Goal: Task Accomplishment & Management: Manage account settings

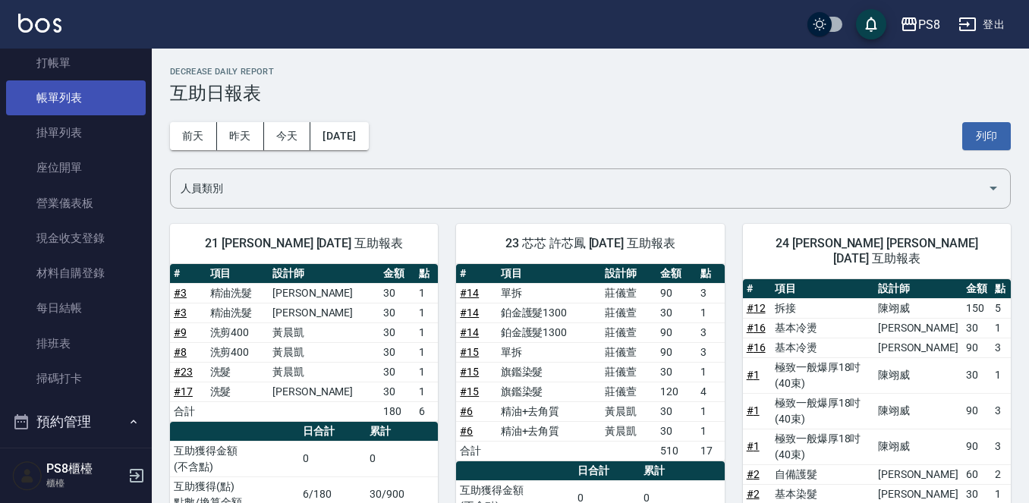
scroll to position [34, 0]
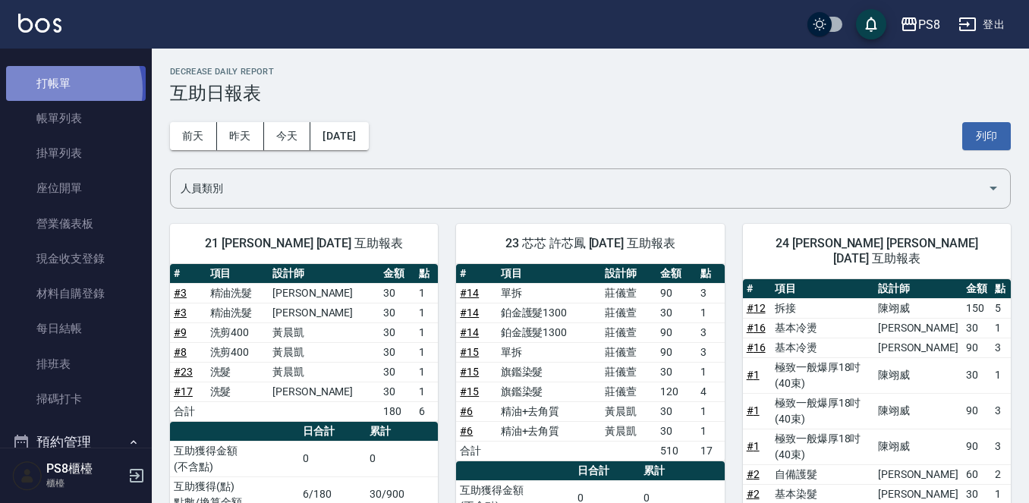
click at [66, 89] on link "打帳單" at bounding box center [76, 83] width 140 height 35
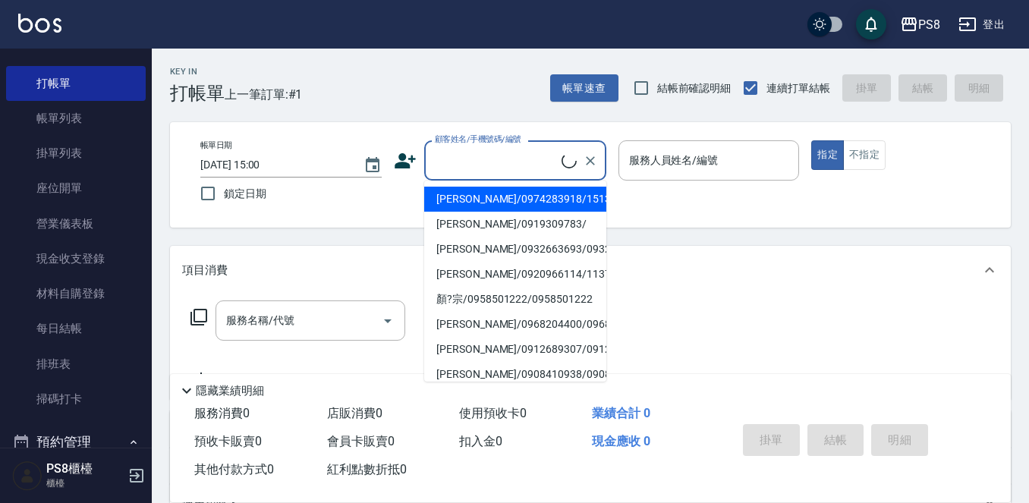
click at [468, 148] on input "顧客姓名/手機號碼/編號" at bounding box center [496, 160] width 131 height 27
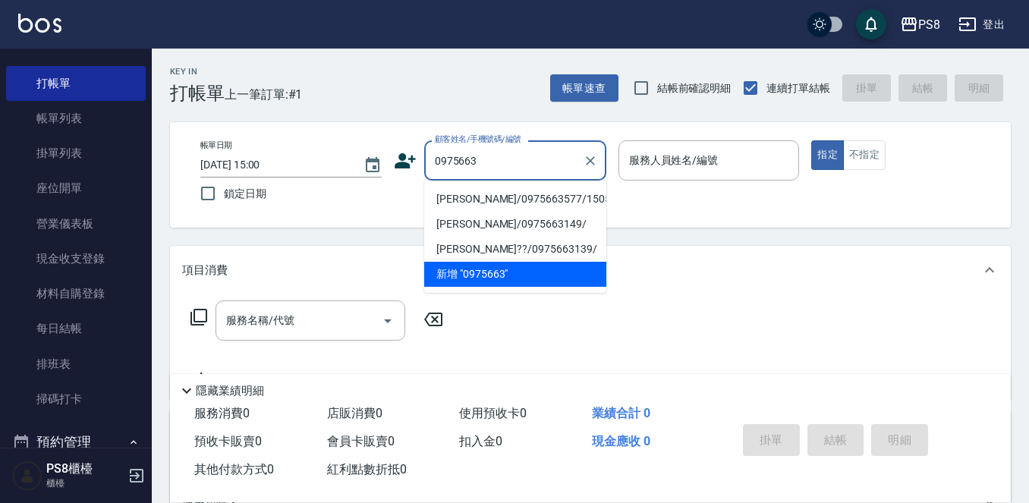
click at [446, 200] on li "[PERSON_NAME]/0975663577/15059" at bounding box center [515, 199] width 182 height 25
type input "[PERSON_NAME]/0975663577/15059"
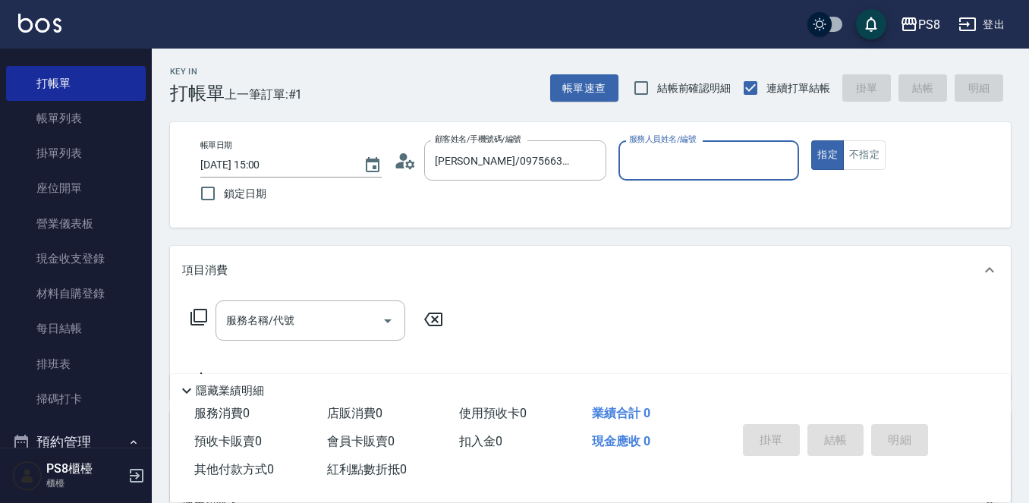
type input "Joan-14"
click at [311, 313] on input "服務名稱/代號" at bounding box center [298, 320] width 153 height 27
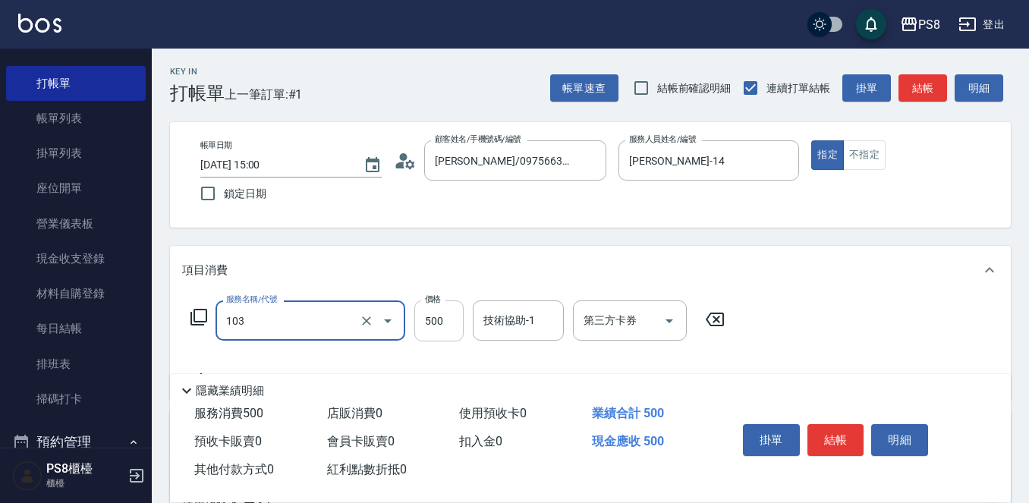
type input "B級洗剪500(103)"
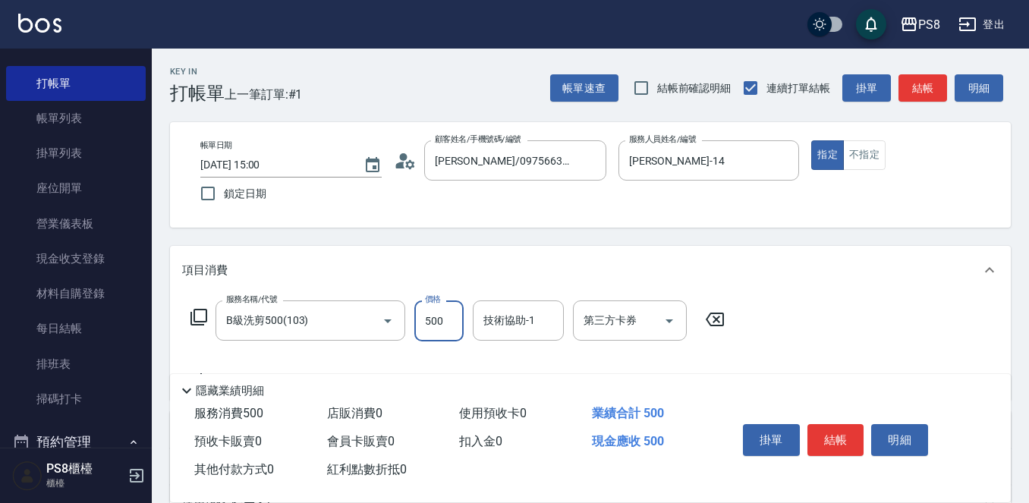
click at [459, 318] on input "500" at bounding box center [439, 321] width 49 height 41
type input "600"
click at [844, 444] on button "結帳" at bounding box center [836, 440] width 57 height 32
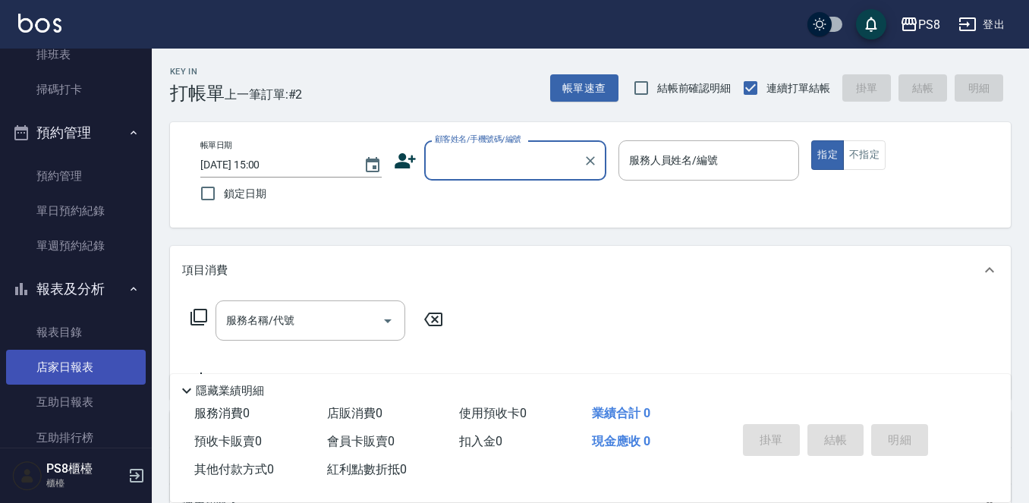
scroll to position [566, 0]
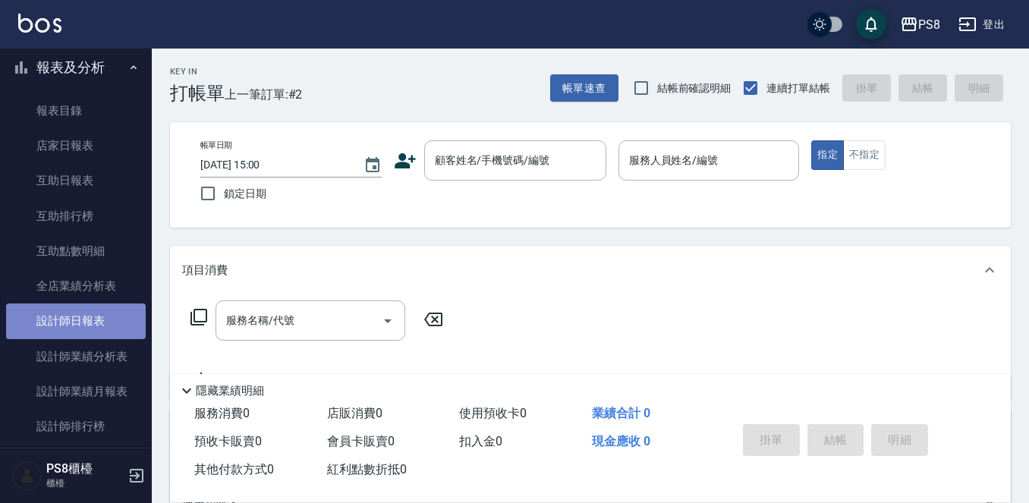
click at [93, 319] on link "設計師日報表" at bounding box center [76, 321] width 140 height 35
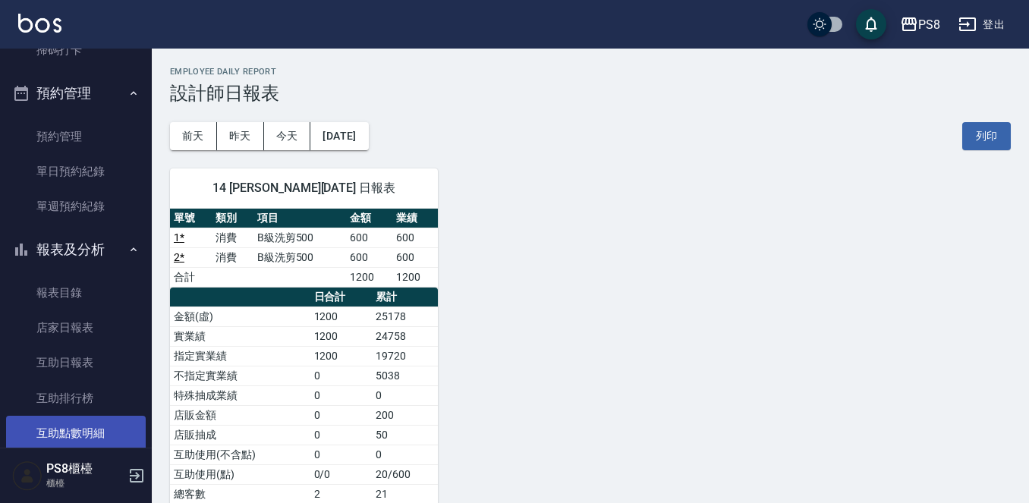
scroll to position [186, 0]
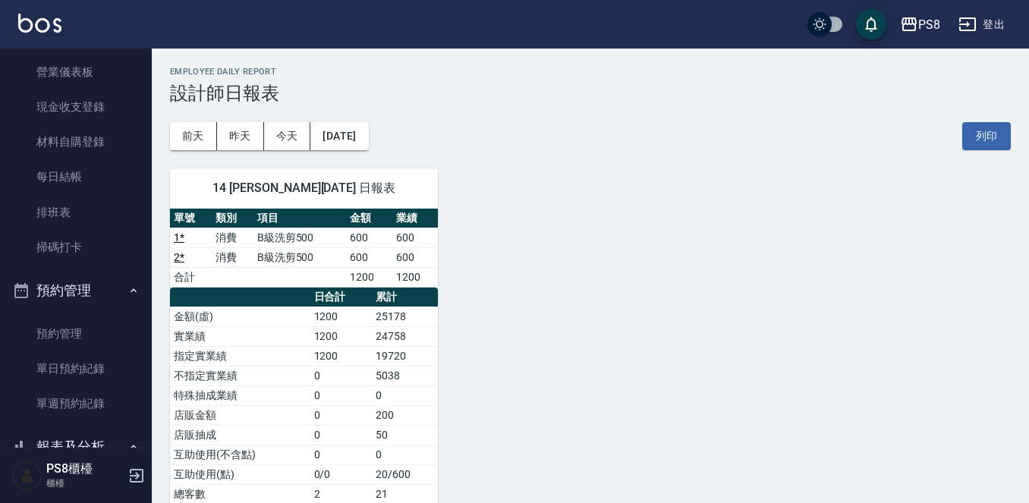
click at [77, 280] on button "預約管理" at bounding box center [76, 290] width 140 height 39
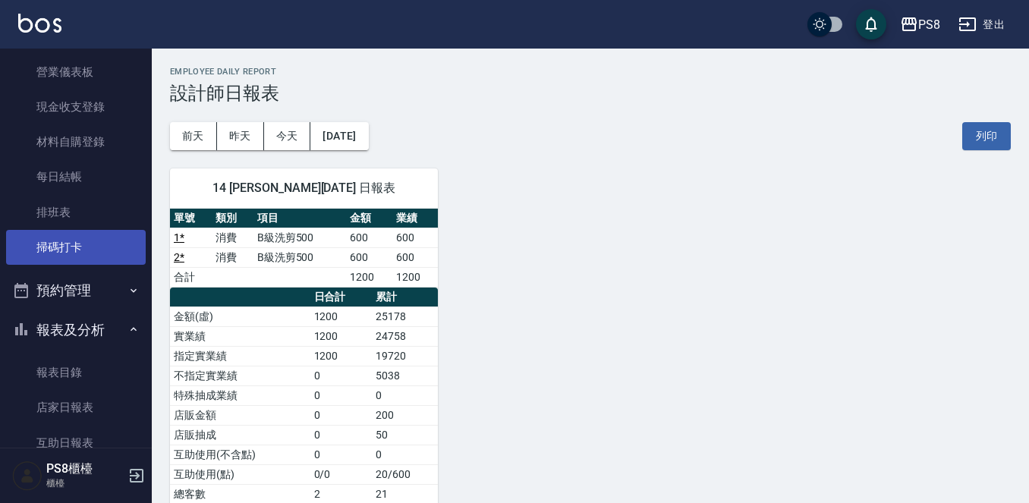
scroll to position [0, 0]
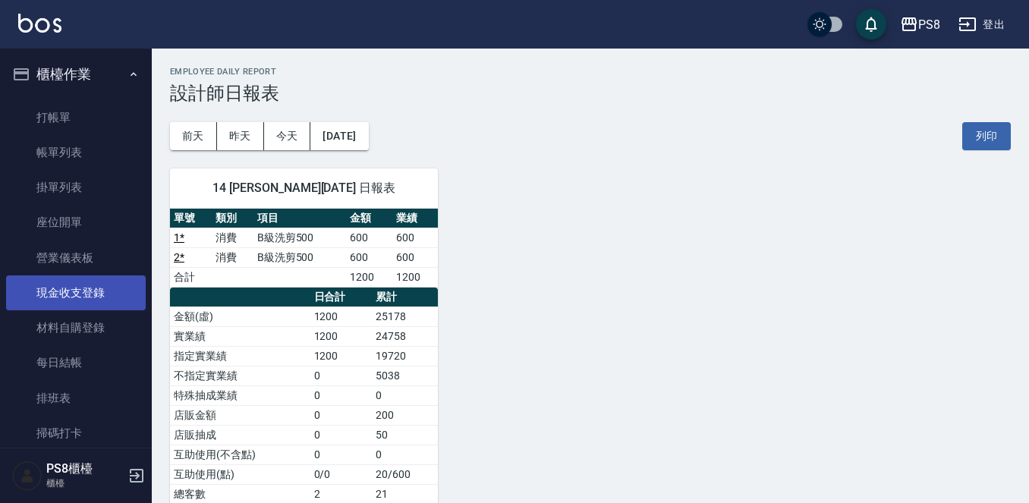
drag, startPoint x: 84, startPoint y: 411, endPoint x: 94, endPoint y: 305, distance: 106.8
click at [83, 411] on link "排班表" at bounding box center [76, 398] width 140 height 35
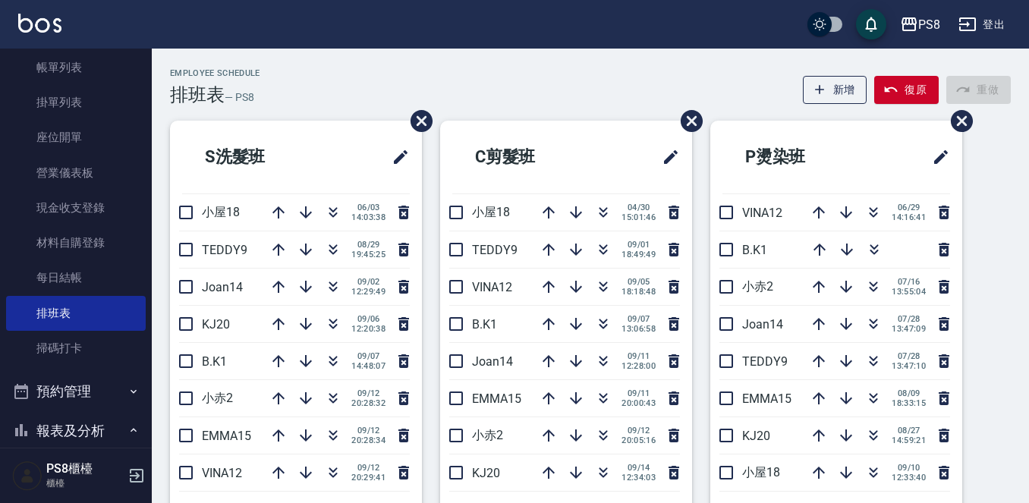
scroll to position [304, 0]
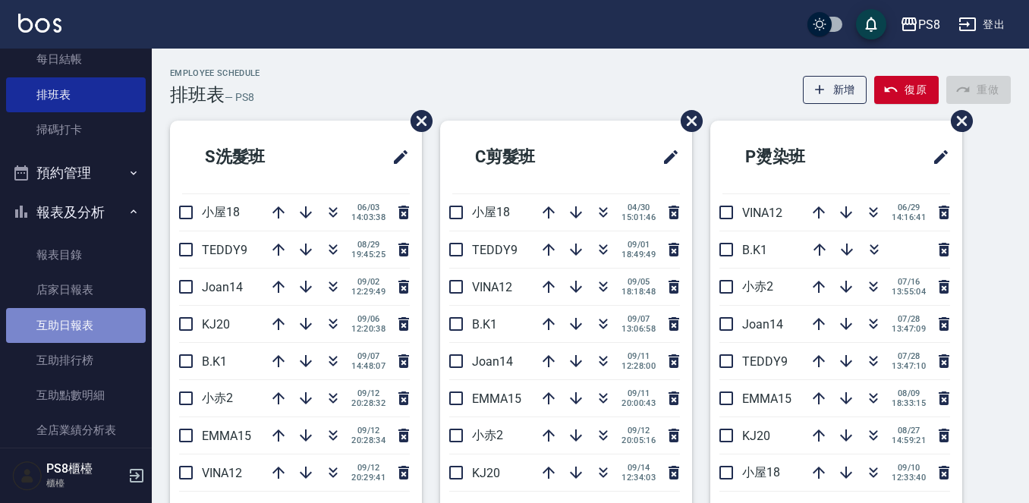
click at [85, 332] on link "互助日報表" at bounding box center [76, 325] width 140 height 35
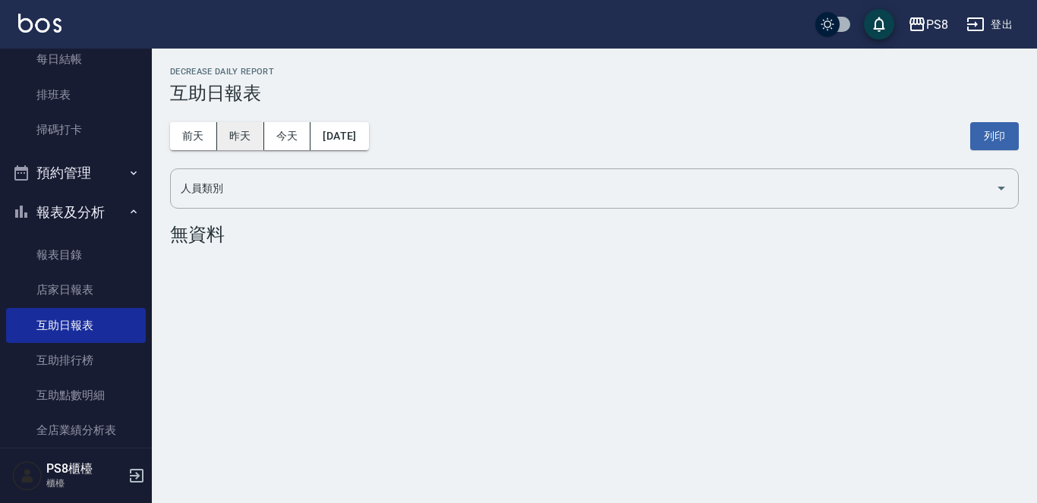
click at [244, 143] on button "昨天" at bounding box center [240, 136] width 47 height 28
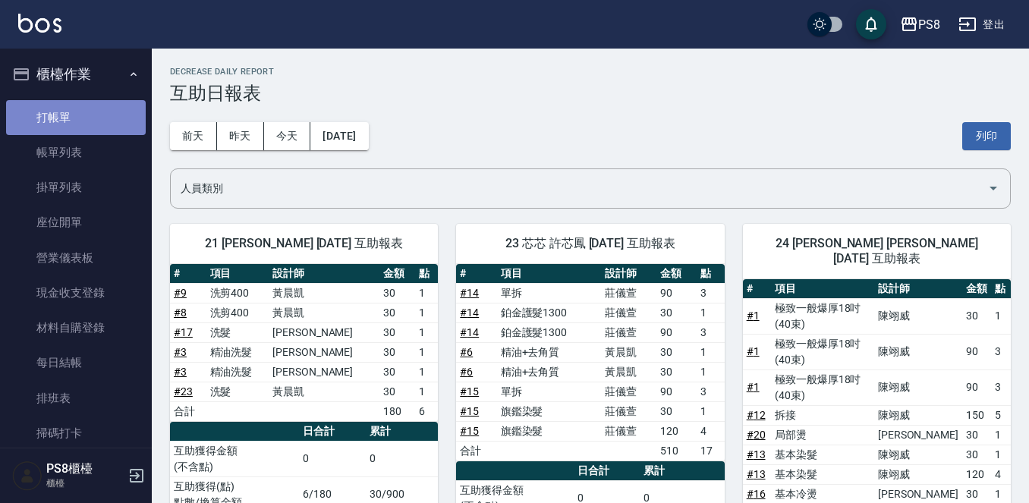
click at [127, 118] on link "打帳單" at bounding box center [76, 117] width 140 height 35
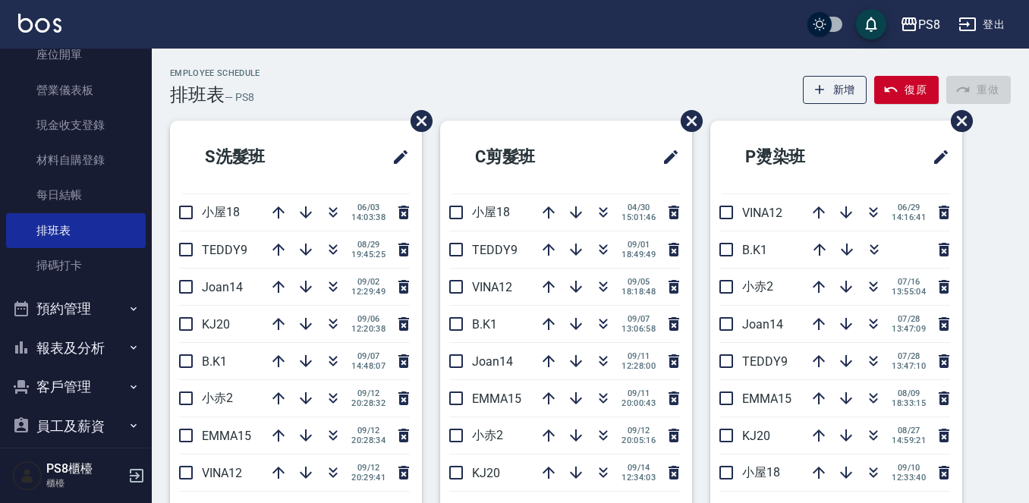
scroll to position [262, 0]
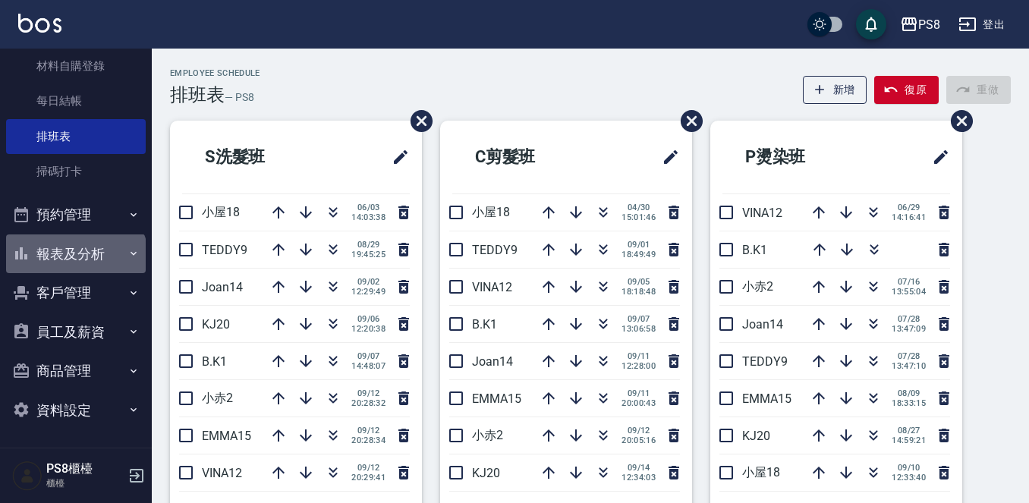
click at [74, 262] on button "報表及分析" at bounding box center [76, 254] width 140 height 39
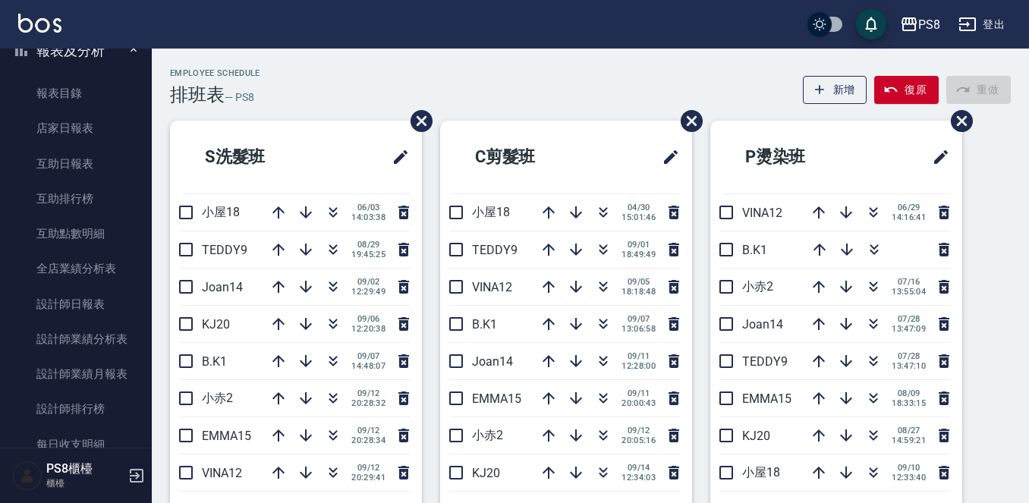
scroll to position [490, 0]
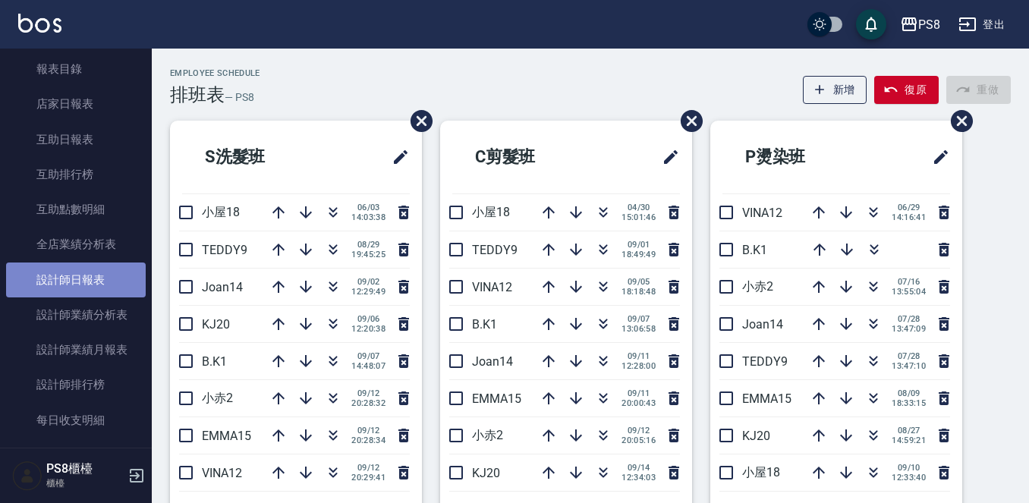
click at [103, 277] on link "設計師日報表" at bounding box center [76, 280] width 140 height 35
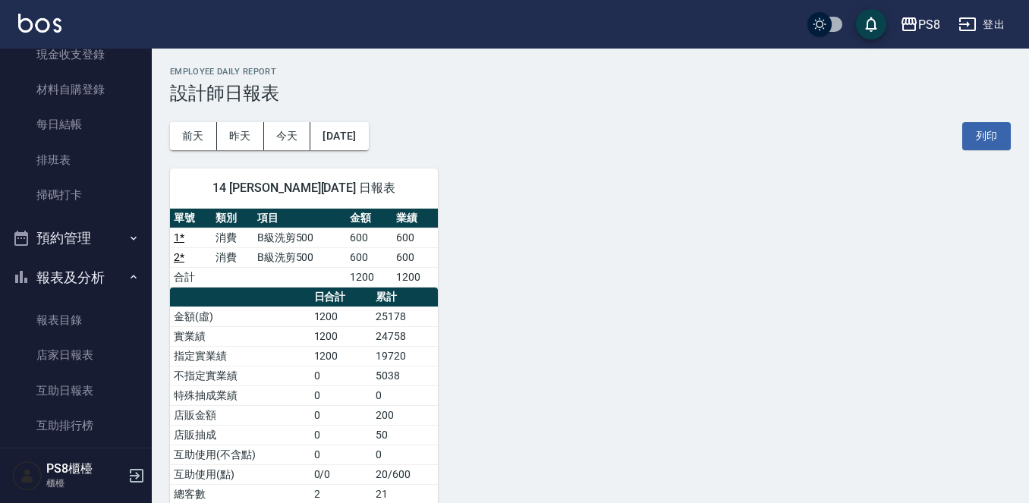
scroll to position [186, 0]
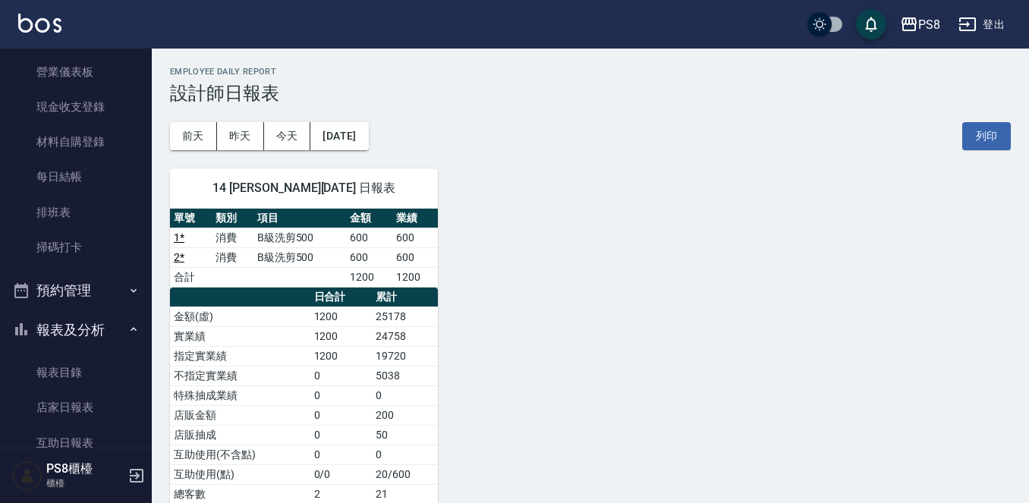
click at [66, 326] on button "報表及分析" at bounding box center [76, 330] width 140 height 39
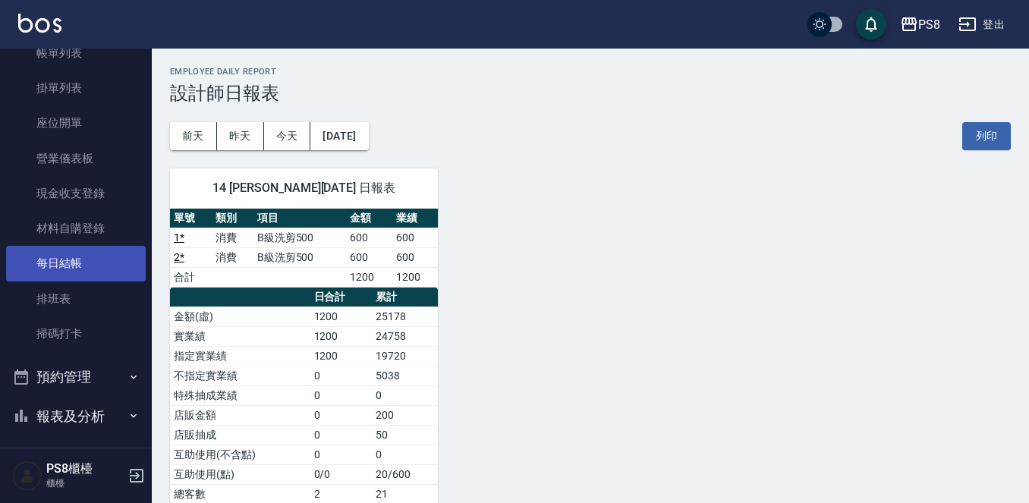
scroll to position [0, 0]
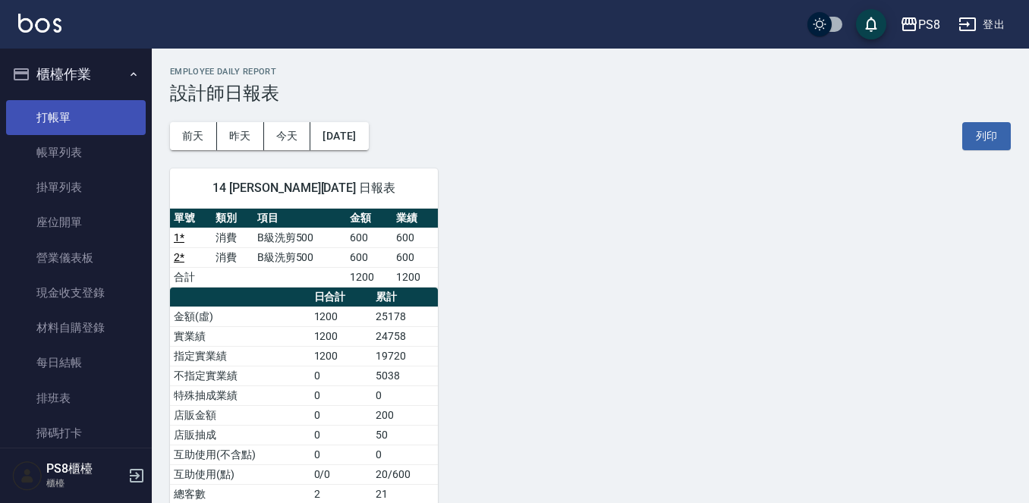
click at [57, 119] on link "打帳單" at bounding box center [76, 117] width 140 height 35
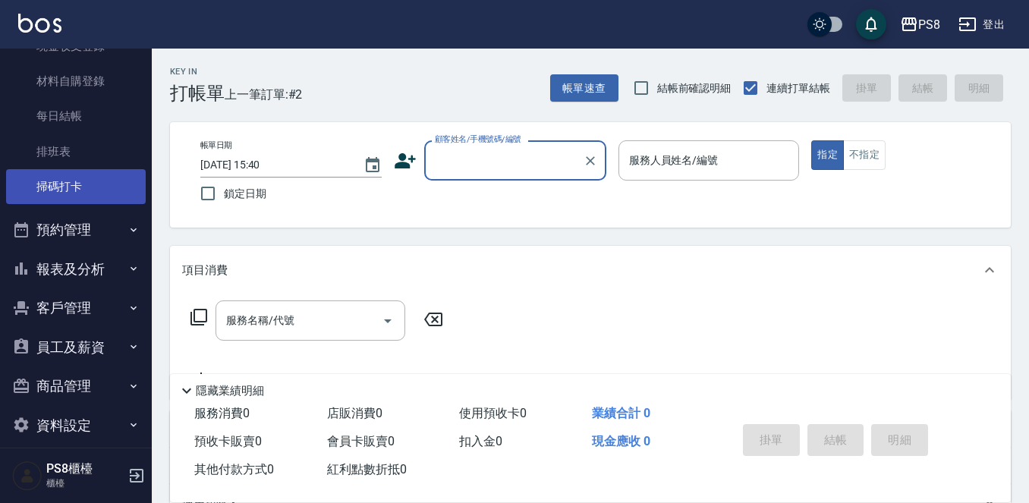
scroll to position [262, 0]
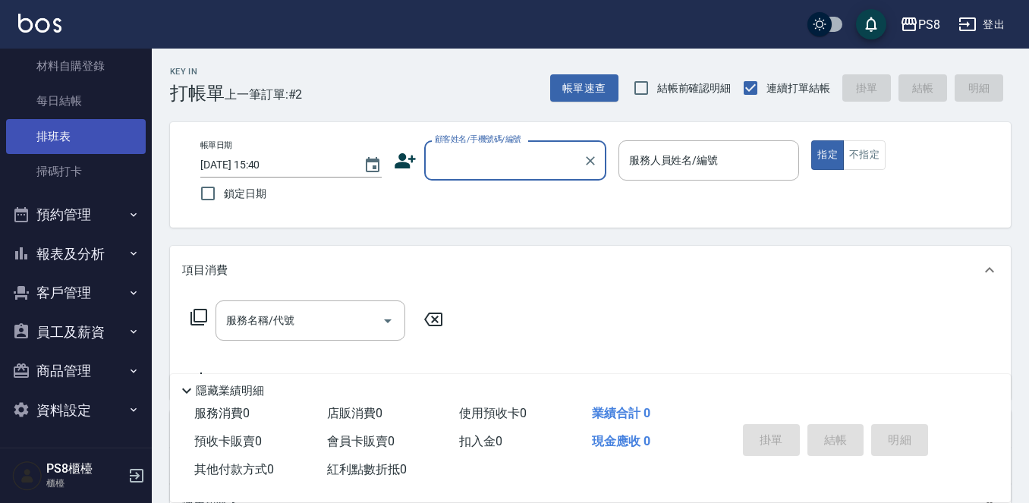
drag, startPoint x: 61, startPoint y: 130, endPoint x: 55, endPoint y: 138, distance: 10.8
click at [61, 129] on link "排班表" at bounding box center [76, 136] width 140 height 35
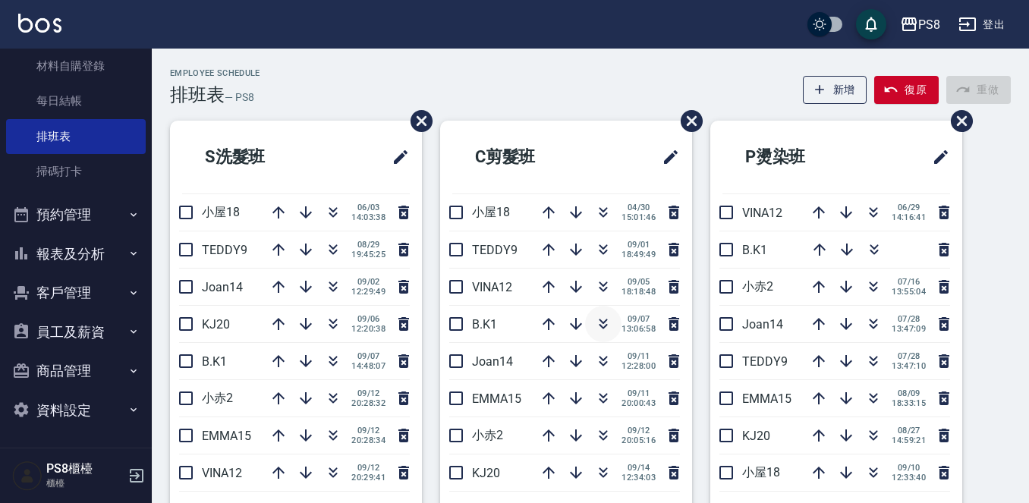
click at [604, 318] on icon "button" at bounding box center [603, 324] width 18 height 18
click at [495, 234] on li "TEDDY9 [DATE] 18:49:49" at bounding box center [566, 250] width 252 height 36
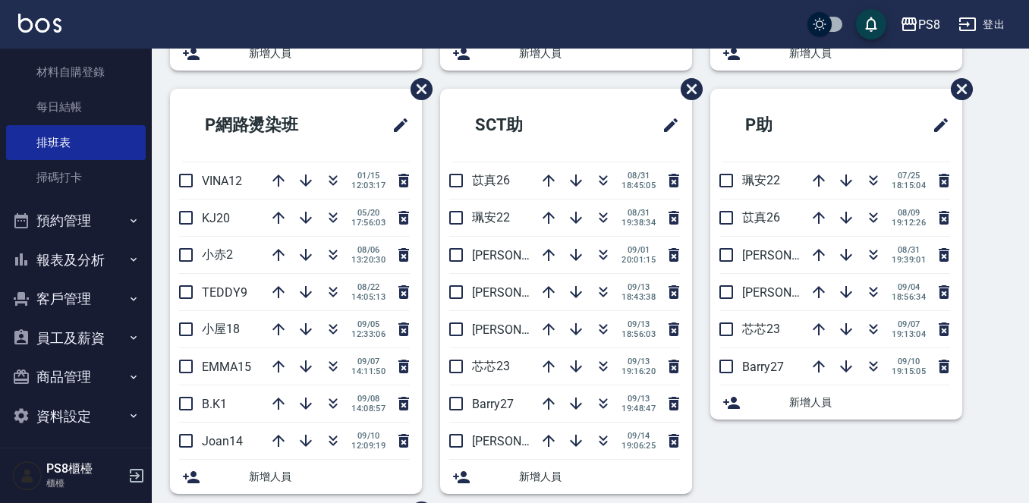
scroll to position [262, 0]
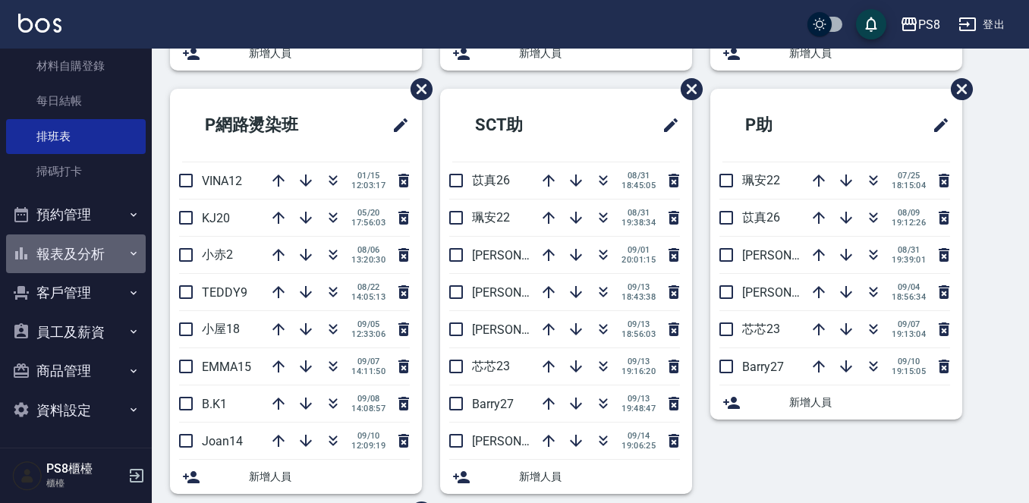
click at [77, 257] on button "報表及分析" at bounding box center [76, 254] width 140 height 39
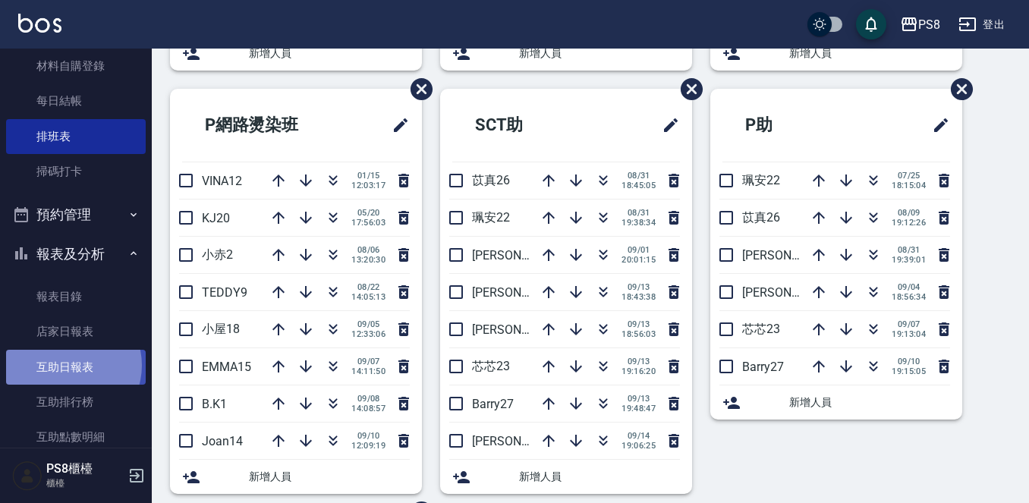
click at [68, 365] on link "互助日報表" at bounding box center [76, 367] width 140 height 35
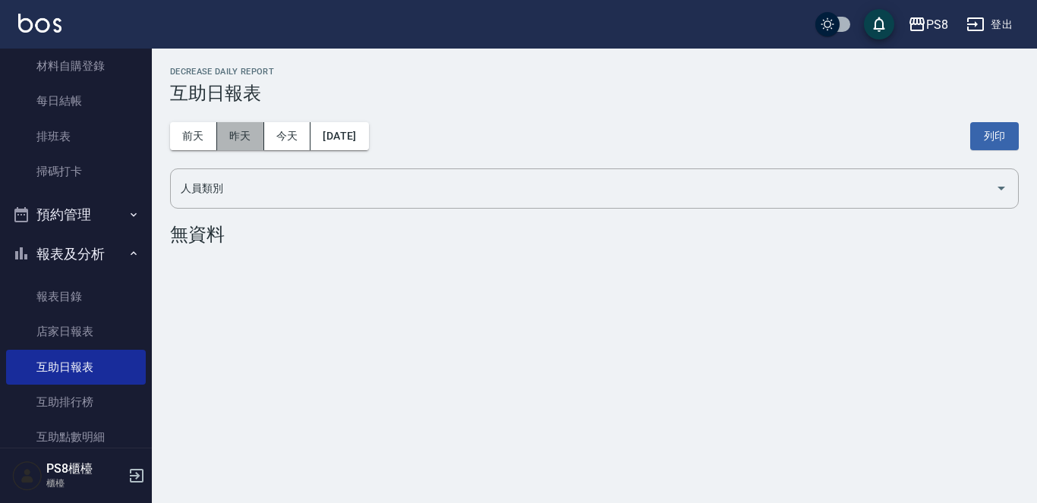
click at [248, 143] on button "昨天" at bounding box center [240, 136] width 47 height 28
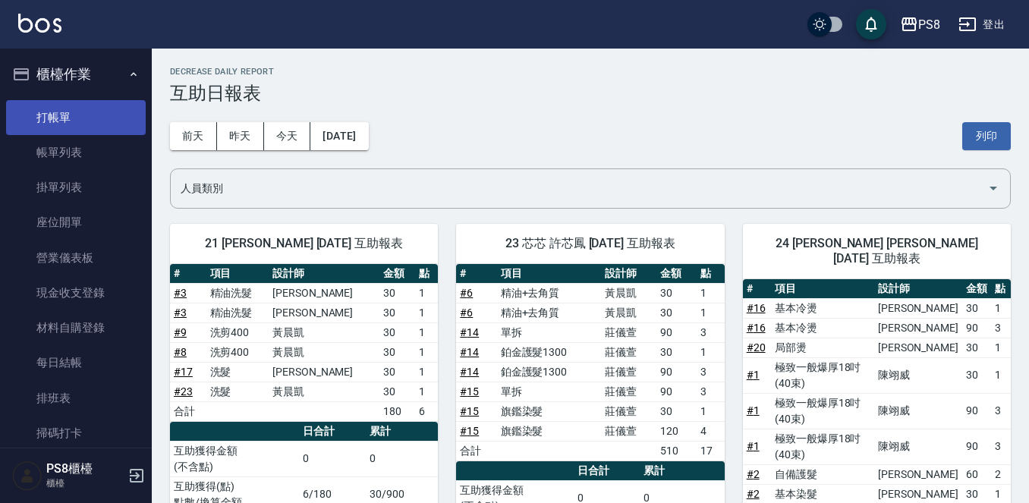
click at [72, 121] on link "打帳單" at bounding box center [76, 117] width 140 height 35
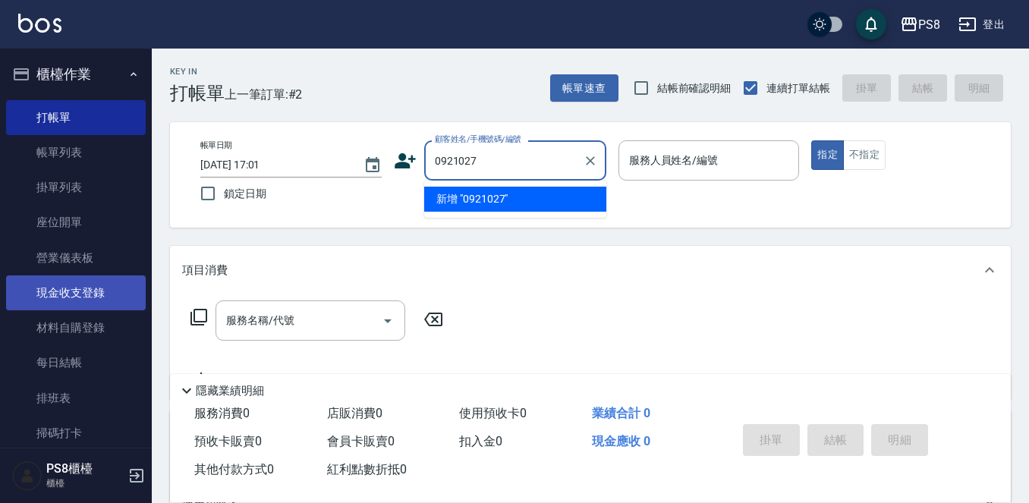
drag, startPoint x: 547, startPoint y: 166, endPoint x: 6, endPoint y: 293, distance: 555.4
click at [0, 282] on div "PS8 登出 櫃檯作業 打帳單 帳單列表 掛單列表 座位開單 營業儀表板 現金收支登錄 材料自購登錄 每日結帳 排班表 掃碼打卡 預約管理 預約管理 單日預約…" at bounding box center [514, 369] width 1029 height 739
type input "0"
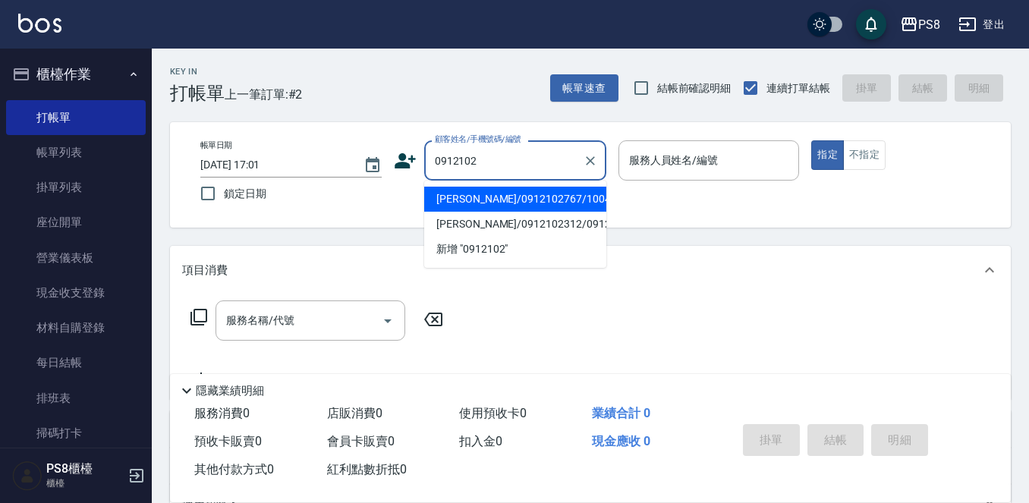
click at [485, 191] on li "[PERSON_NAME]/0912102767/10047" at bounding box center [515, 199] width 182 height 25
type input "[PERSON_NAME]/0912102767/10047"
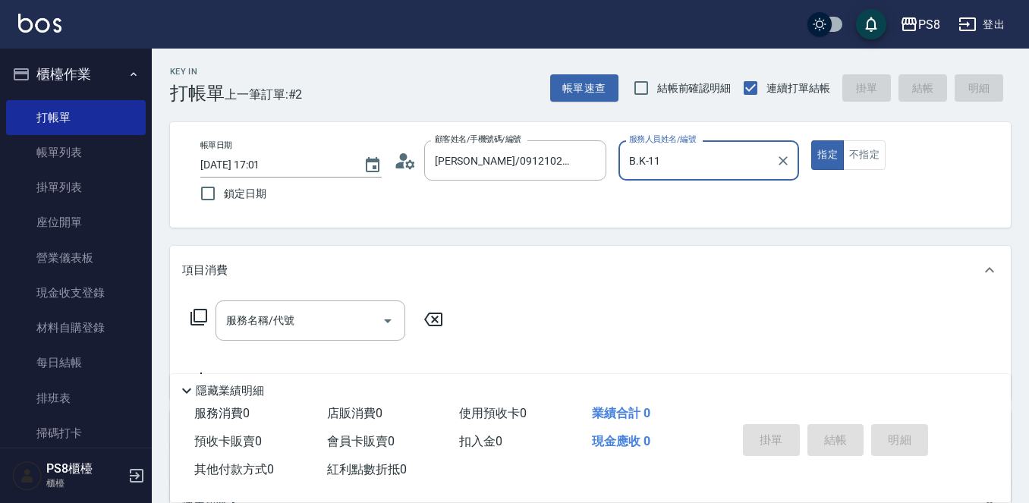
type input "B.K-11"
click at [812, 140] on button "指定" at bounding box center [828, 155] width 33 height 30
type button "true"
type input "B.K-1"
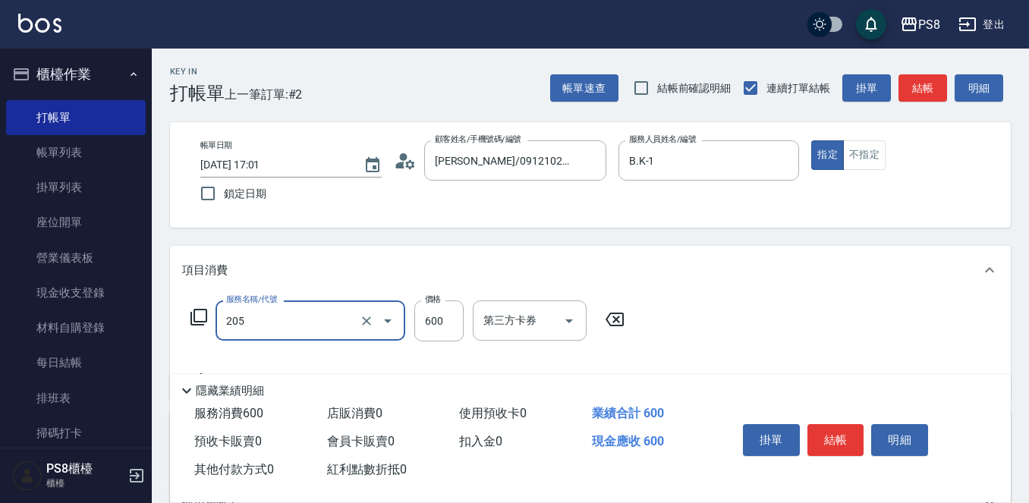
type input "A級洗剪600(205)"
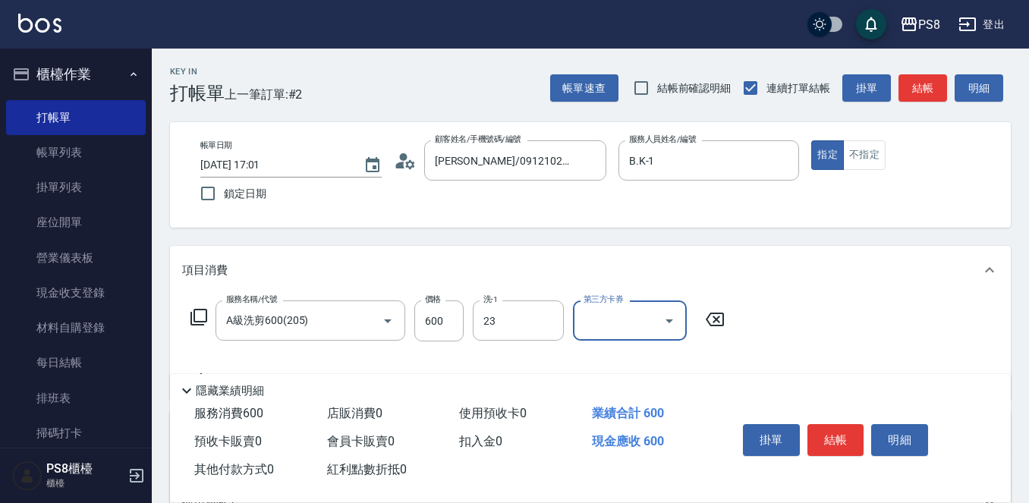
type input "芯芯-23"
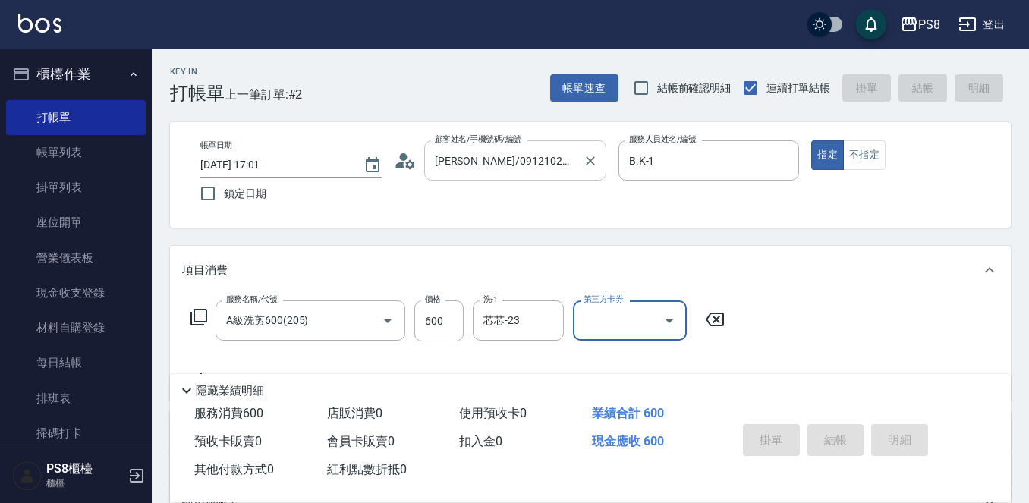
type input "[DATE] 17:02"
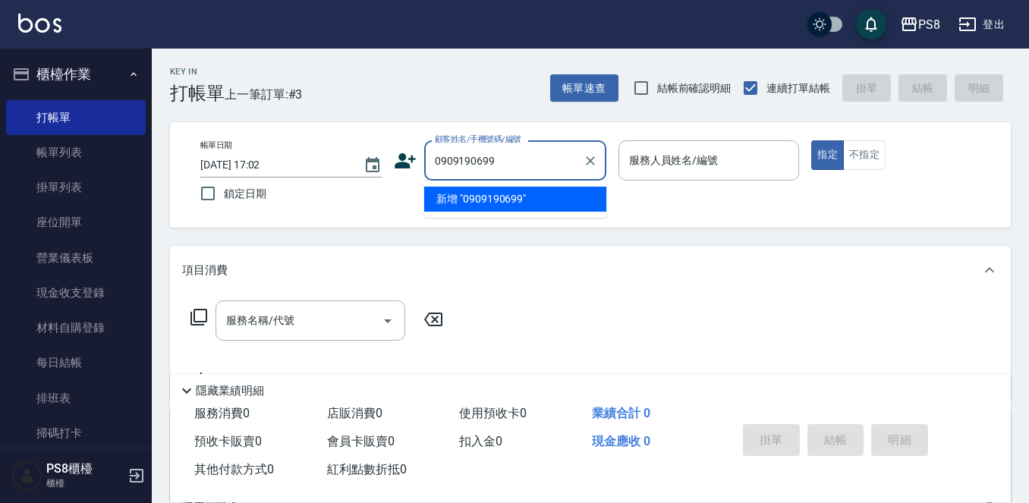
type input "0909190699"
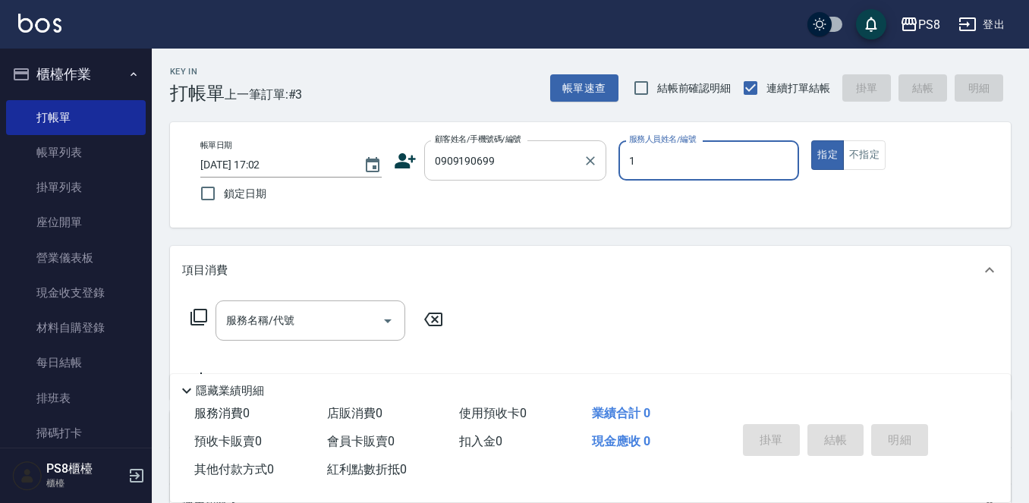
type input "B.K-1"
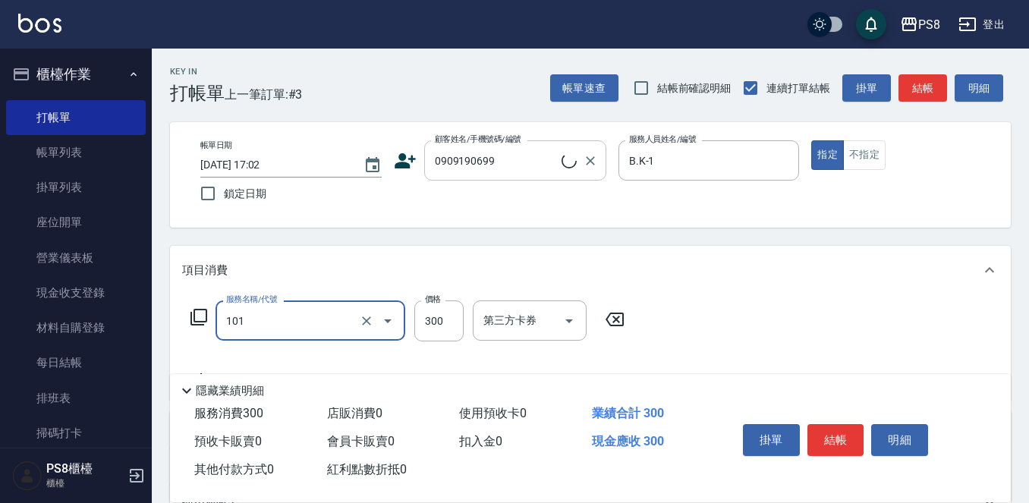
type input "101"
type input "[PERSON_NAME]/0909190699/10700"
type input "洗髮(101)"
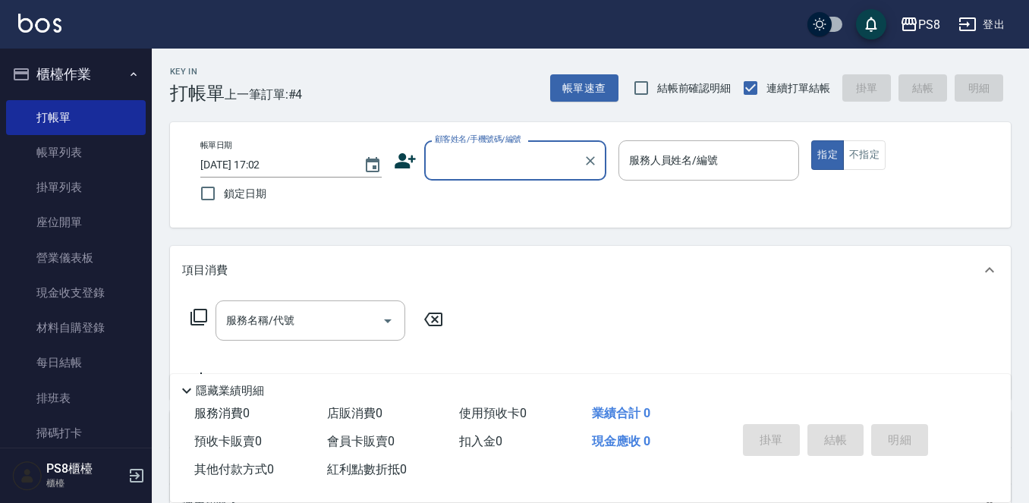
drag, startPoint x: 563, startPoint y: 159, endPoint x: 551, endPoint y: 157, distance: 12.4
click at [551, 157] on input "顧客姓名/手機號碼/編號" at bounding box center [504, 160] width 146 height 27
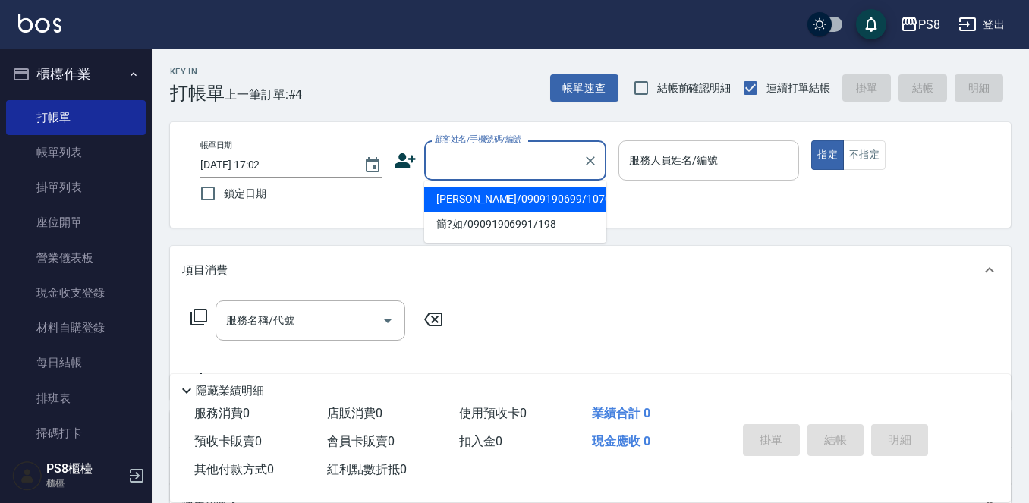
click at [730, 180] on div "服務人員姓名/編號 服務人員姓名/編號" at bounding box center [709, 168] width 181 height 56
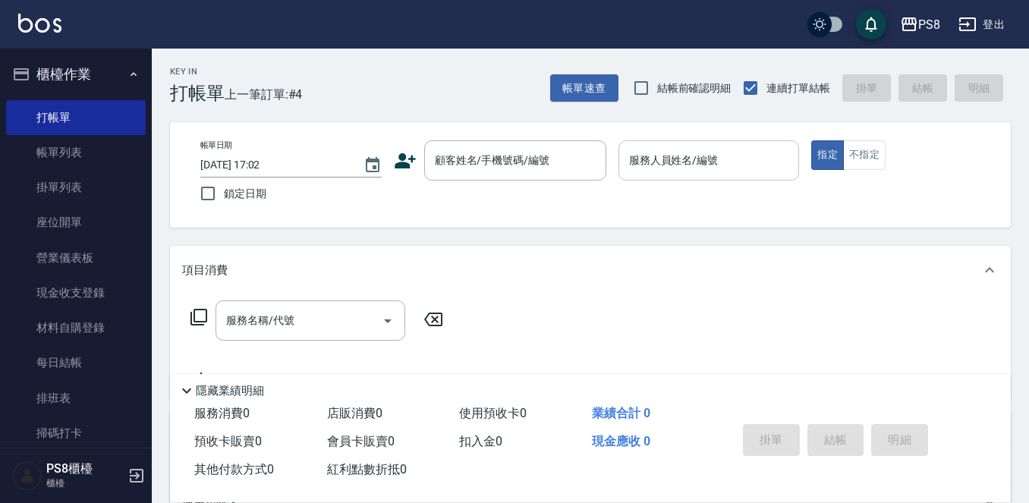
click at [732, 175] on div "服務人員姓名/編號" at bounding box center [709, 160] width 181 height 40
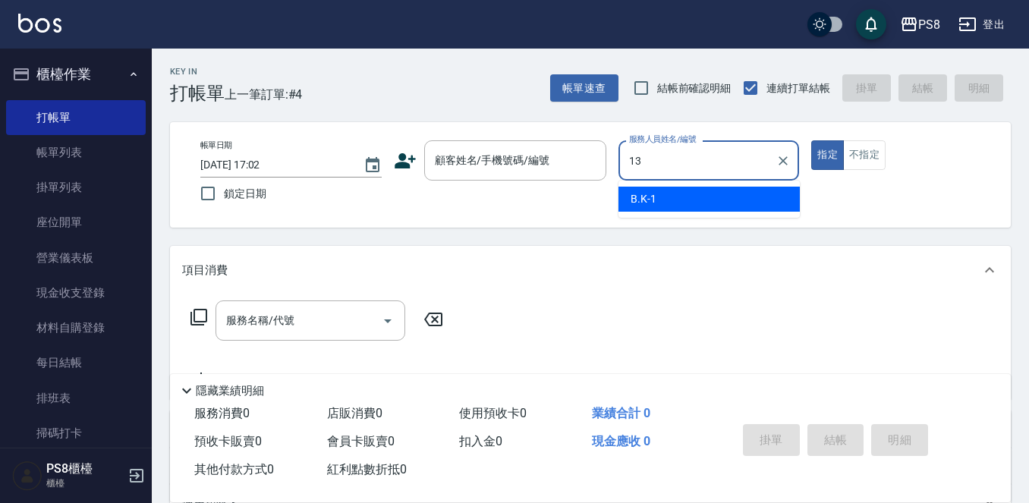
type input "VICKY-13"
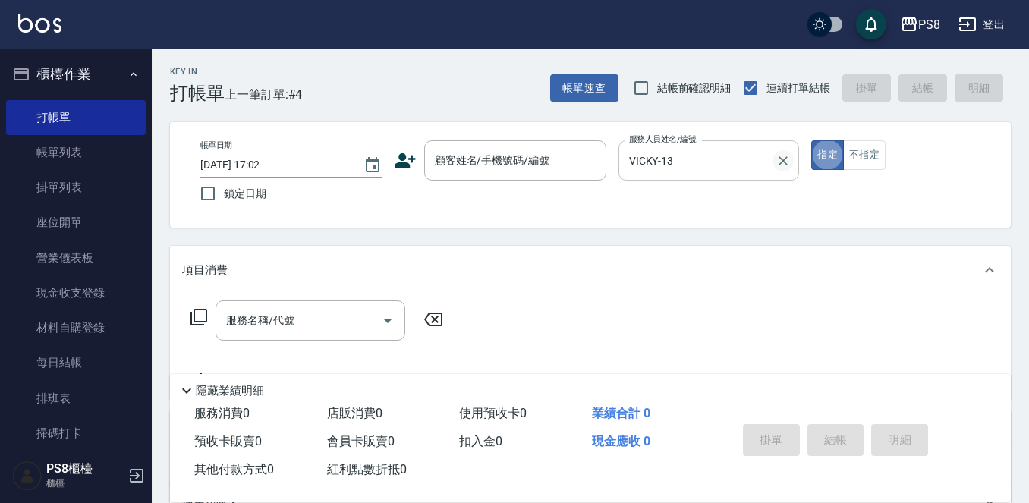
click at [781, 165] on icon "Clear" at bounding box center [783, 160] width 15 height 15
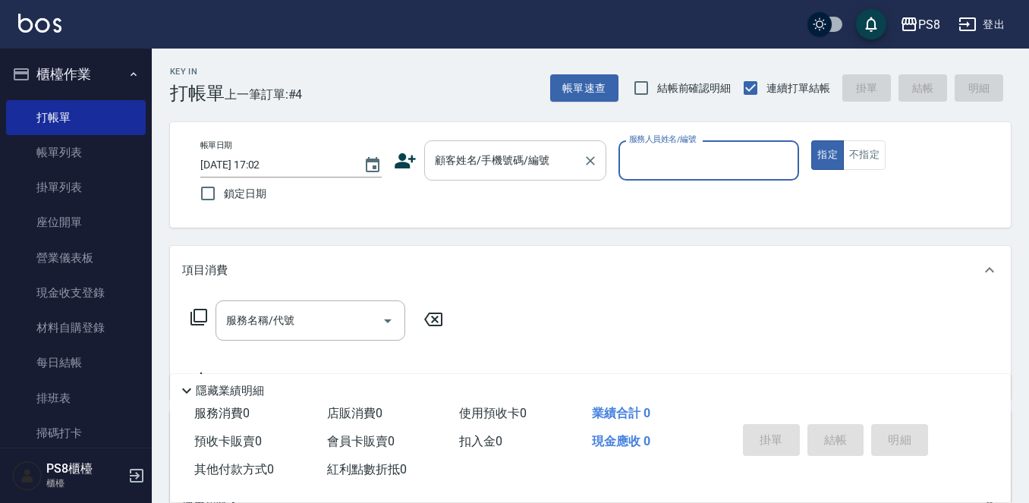
click at [525, 162] on input "顧客姓名/手機號碼/編號" at bounding box center [504, 160] width 146 height 27
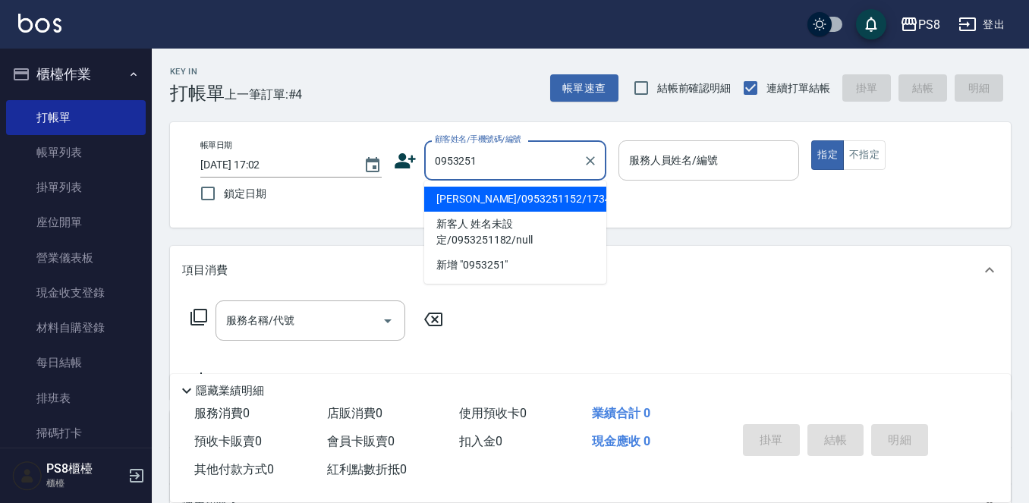
type input "[PERSON_NAME]/0953251152/17348"
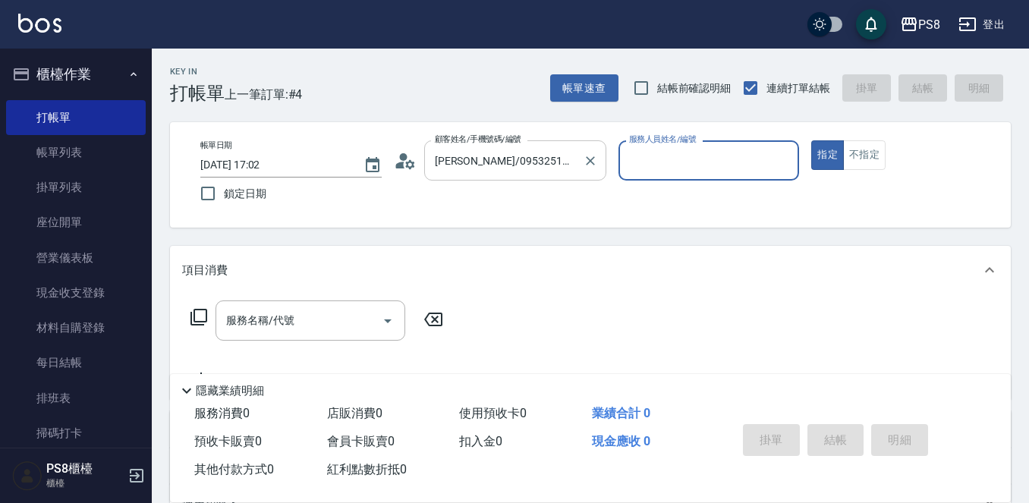
type input "B.K-1"
click at [812, 140] on button "指定" at bounding box center [828, 155] width 33 height 30
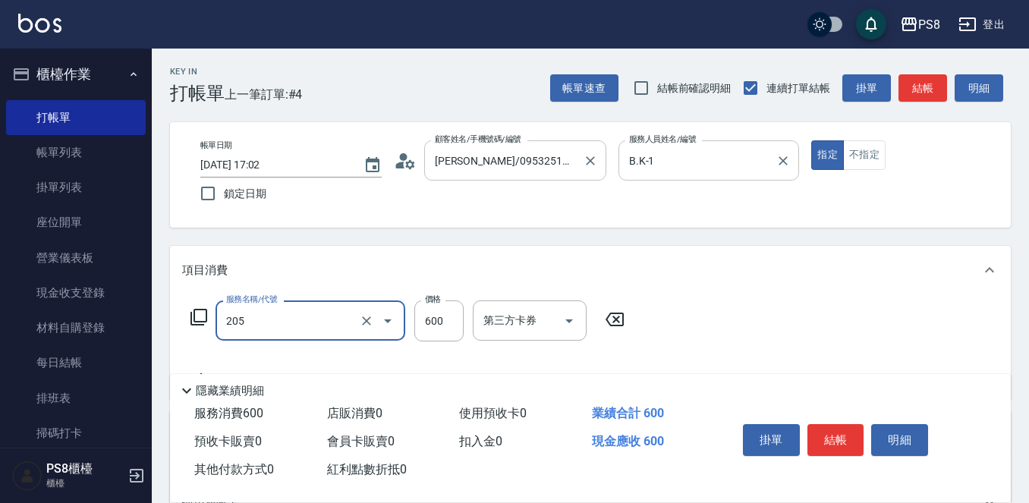
type input "A級洗剪600(205)"
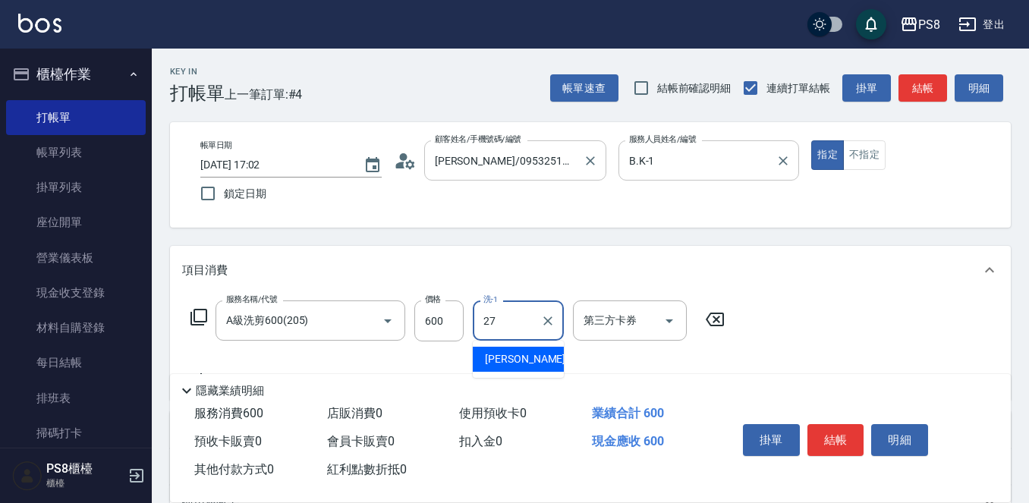
type input "[PERSON_NAME]-27"
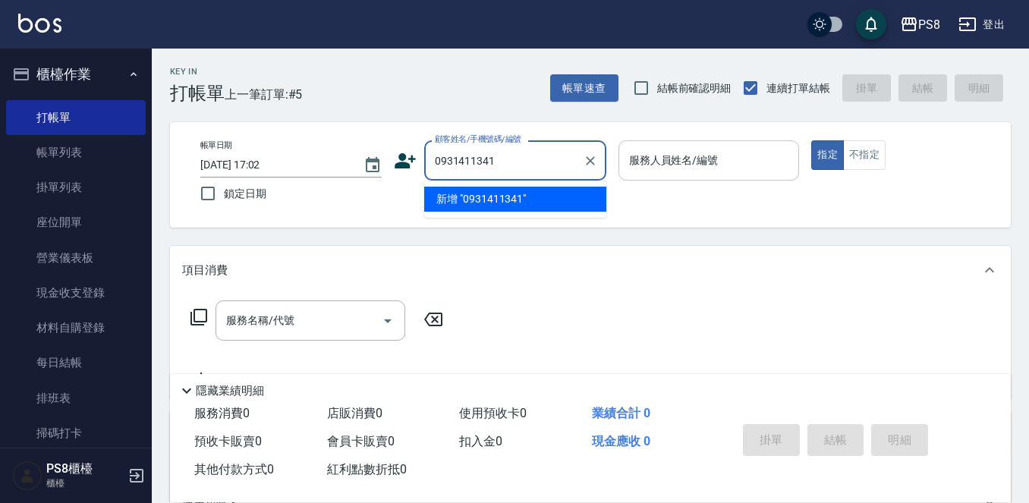
type input "0931411341"
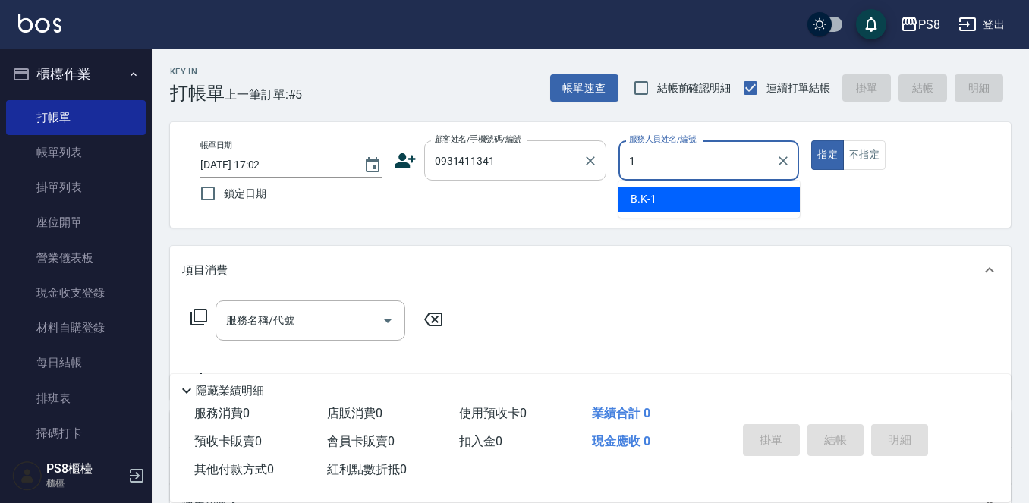
type input "B.K-1"
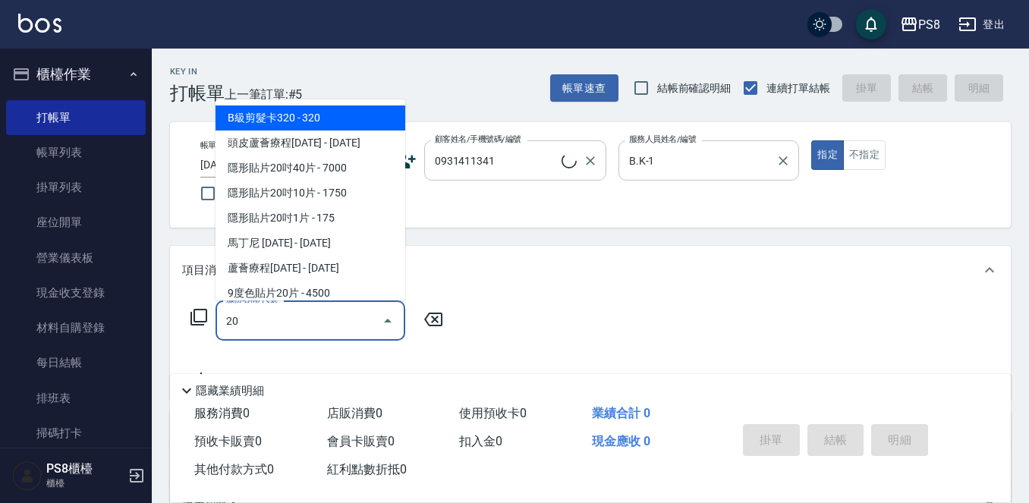
type input "205"
type input "[PERSON_NAME]/0931411341/0931411341"
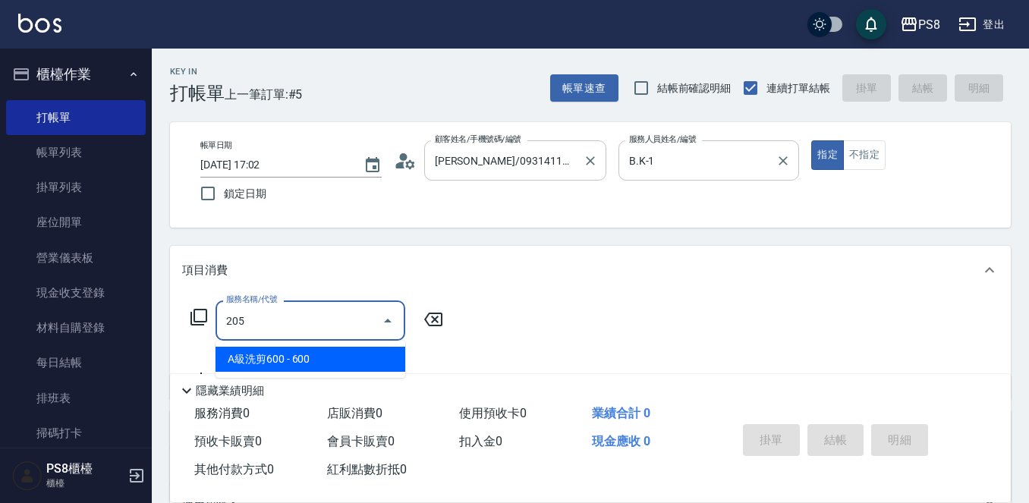
type input "205"
type input "佳亭-8"
type input "A級洗剪600(205)"
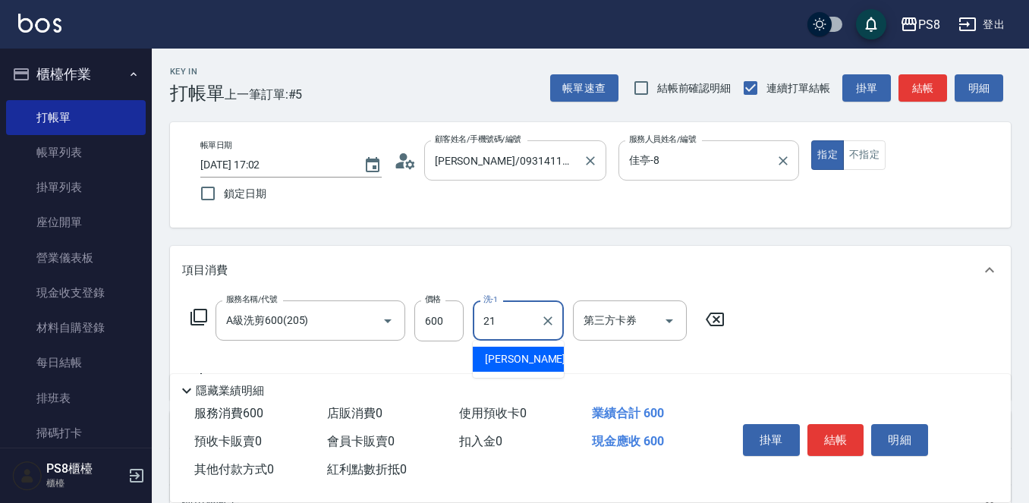
type input "[PERSON_NAME]-21"
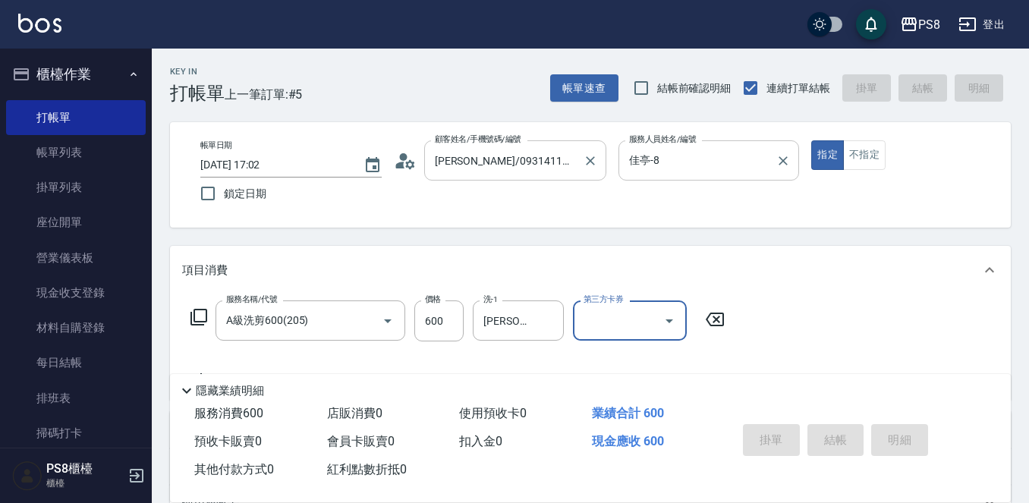
type input "[DATE] 17:03"
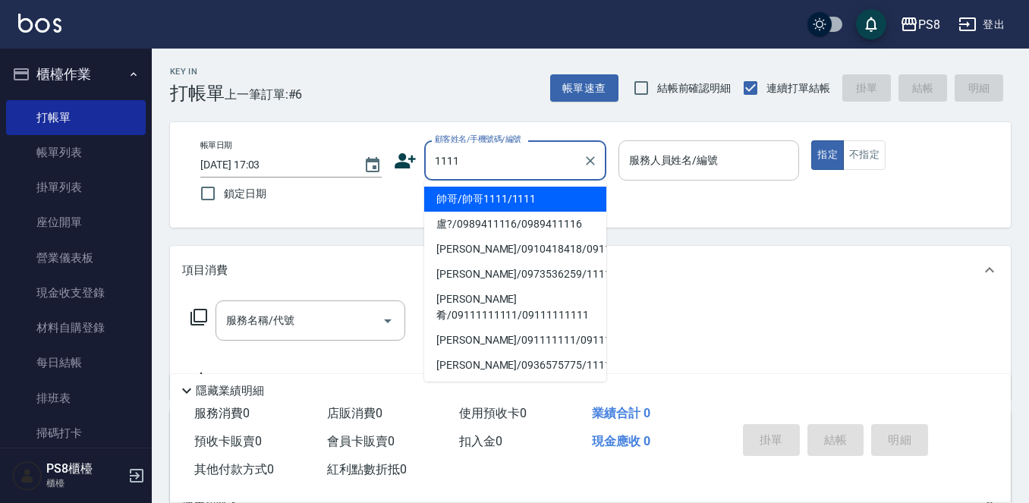
click at [475, 203] on li "帥哥/帥哥1111/1111" at bounding box center [515, 199] width 182 height 25
type input "帥哥/帥哥1111/1111"
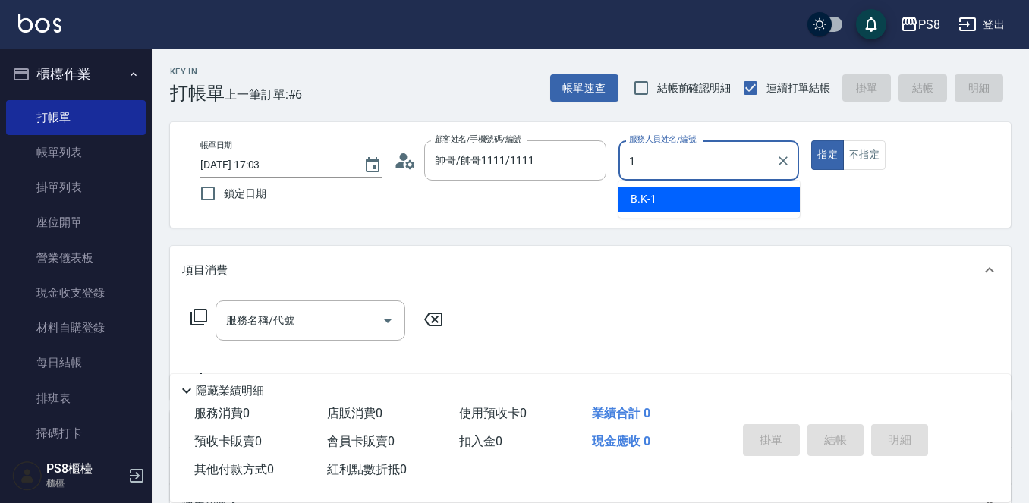
type input "B.K-1"
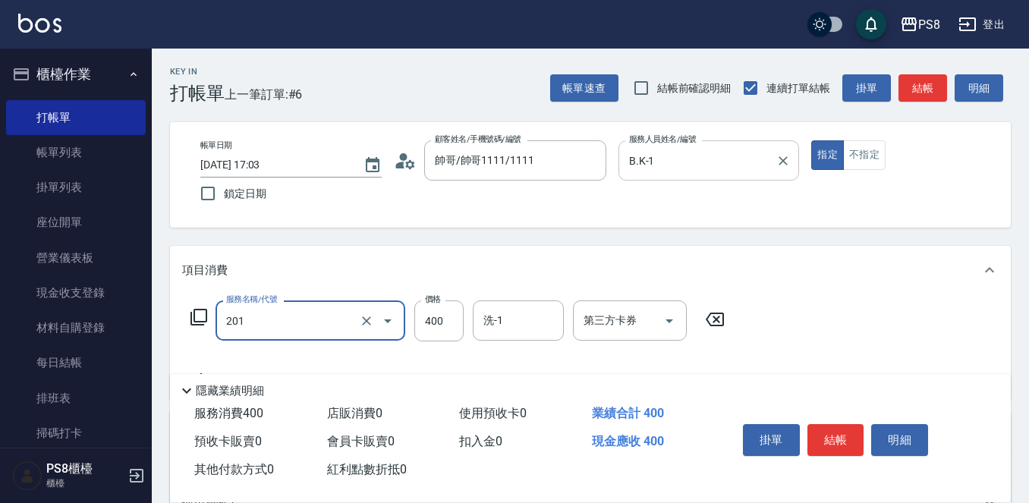
type input "洗剪400(201)"
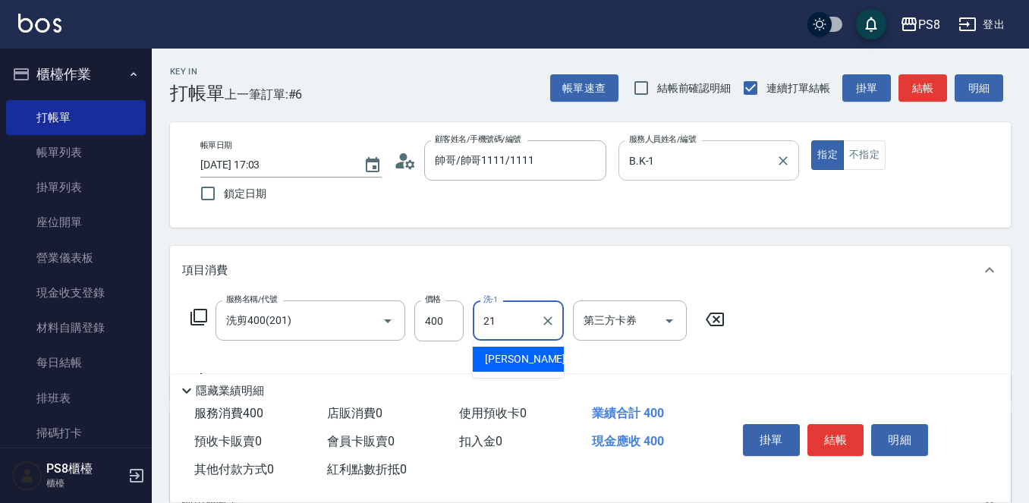
type input "[PERSON_NAME]-21"
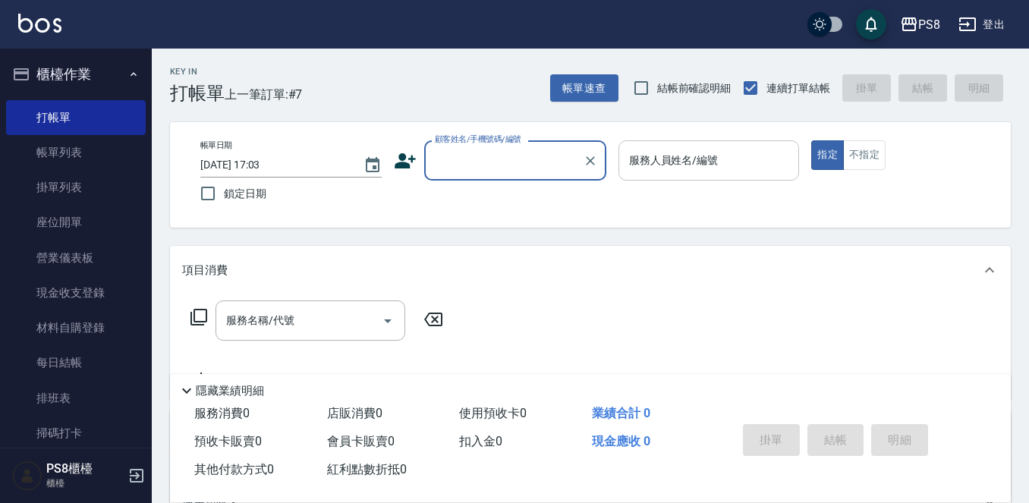
drag, startPoint x: 437, startPoint y: 127, endPoint x: 446, endPoint y: 135, distance: 12.4
click at [441, 130] on div "帳單日期 [DATE] 17:03 鎖定日期 顧客姓名/手機號碼/編號 顧客姓名/手機號碼/編號 服務人員姓名/編號 服務人員姓名/編號 指定 不指定" at bounding box center [590, 175] width 841 height 106
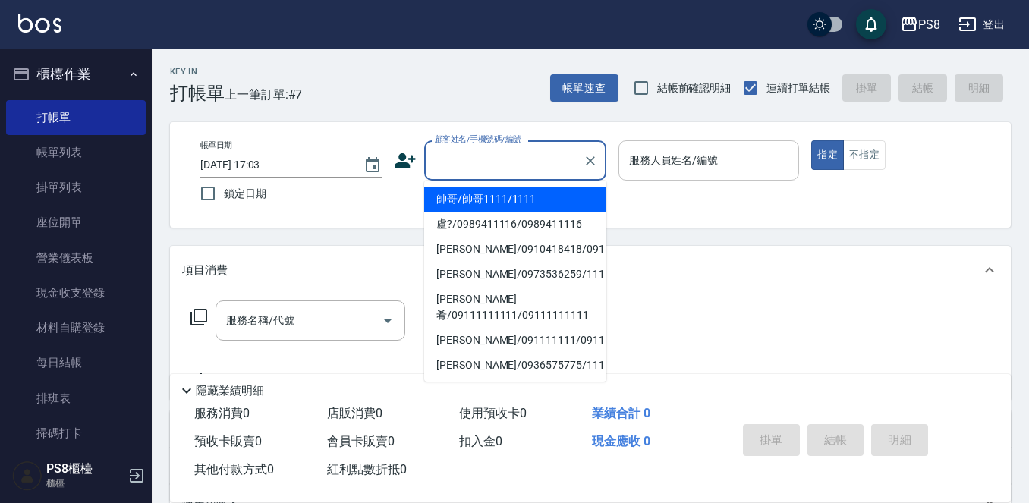
click at [472, 168] on input "顧客姓名/手機號碼/編號" at bounding box center [504, 160] width 146 height 27
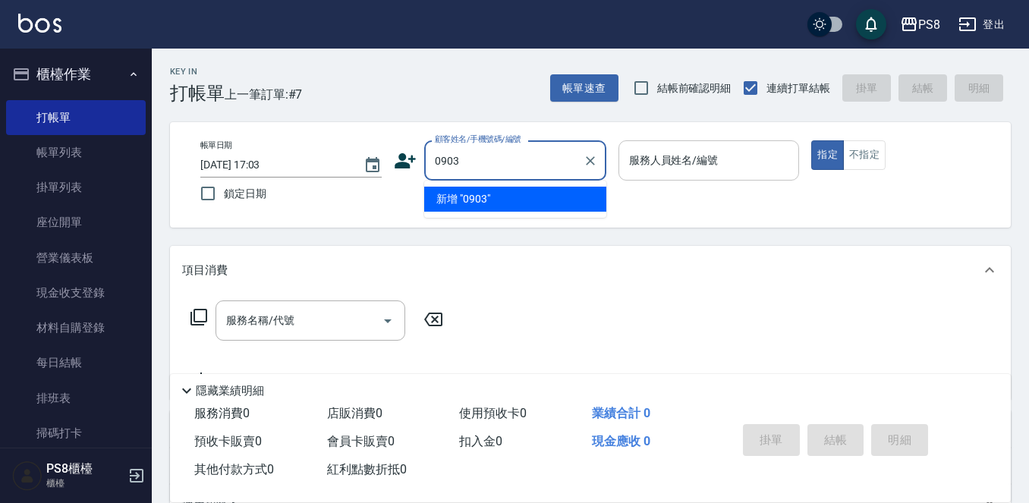
type input "09030"
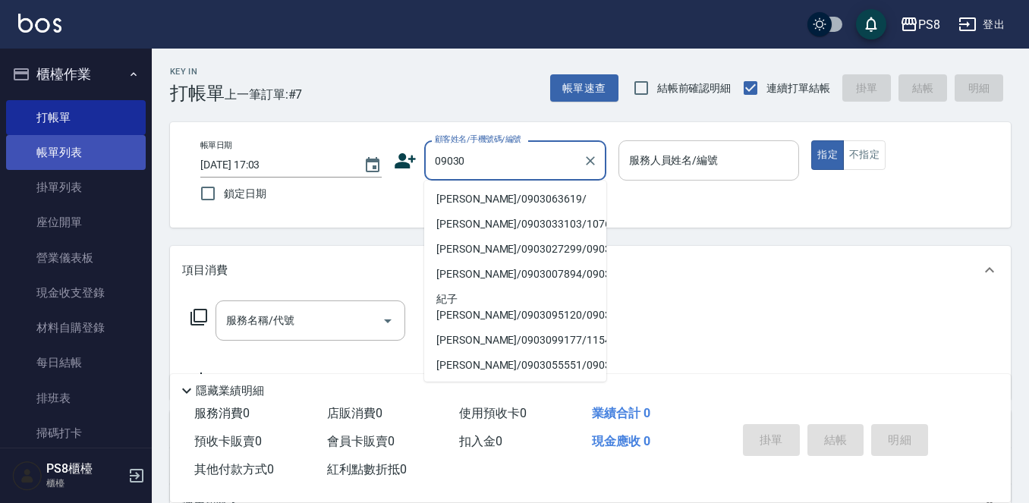
drag, startPoint x: 526, startPoint y: 161, endPoint x: 38, endPoint y: 136, distance: 488.8
click at [38, 136] on div "PS8 登出 櫃檯作業 打帳單 帳單列表 掛單列表 座位開單 營業儀表板 現金收支登錄 材料自購登錄 每日結帳 排班表 掃碼打卡 預約管理 預約管理 單日預約…" at bounding box center [514, 369] width 1029 height 739
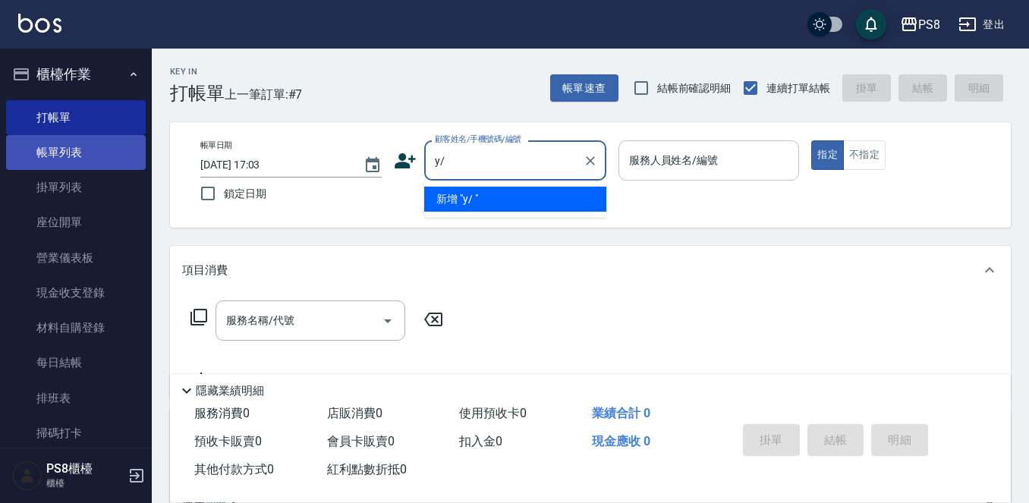
type input "y"
type input "h"
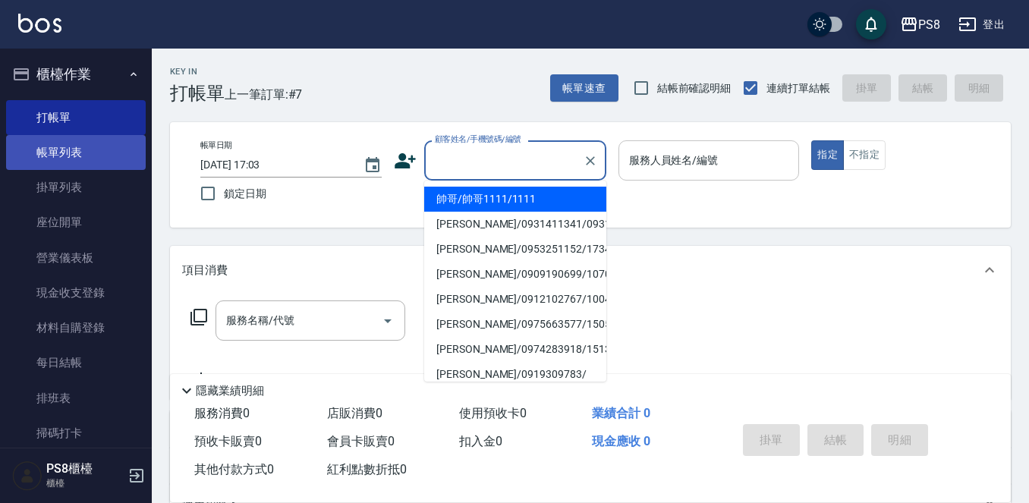
type input "ㄡ"
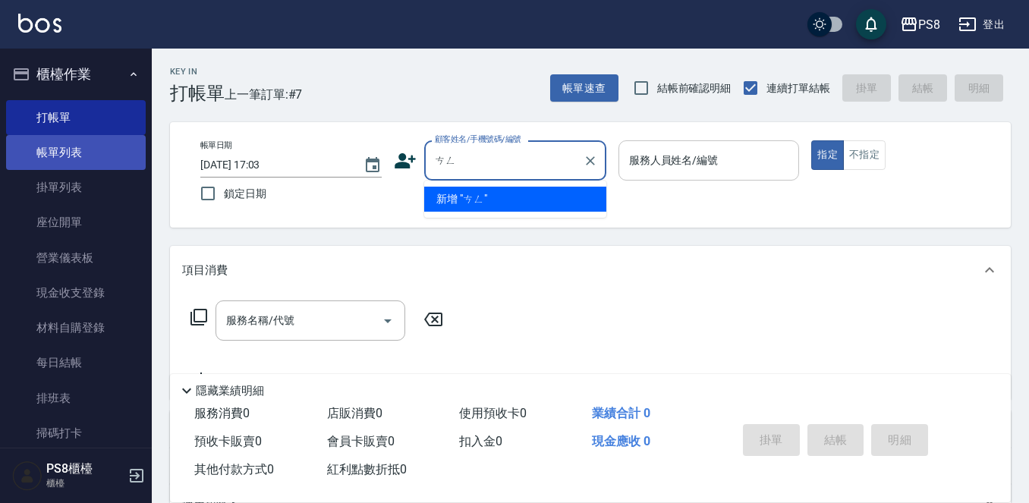
type input "噌"
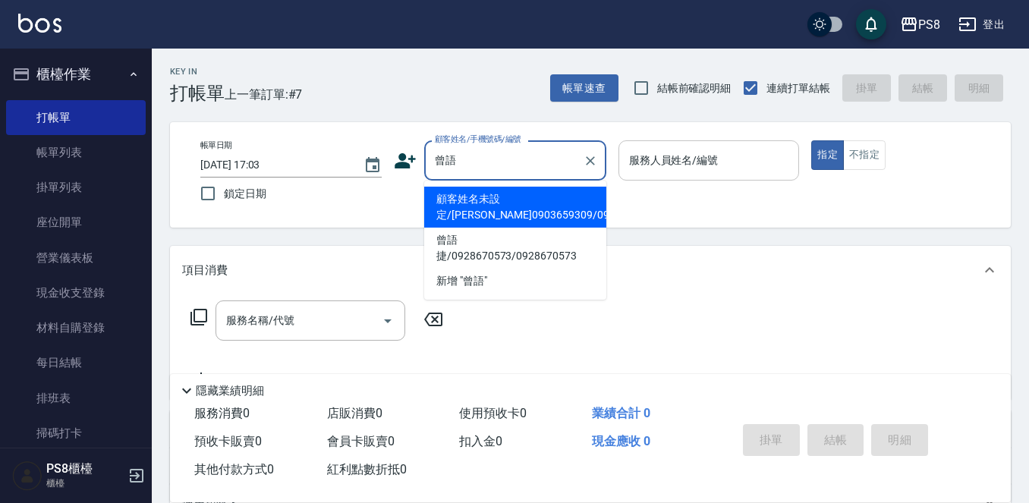
click at [482, 215] on li "顧客姓名未設定/[PERSON_NAME]0903659309/0903659309" at bounding box center [515, 207] width 182 height 41
type input "顧客姓名未設定/[PERSON_NAME]0903659309/0903659309"
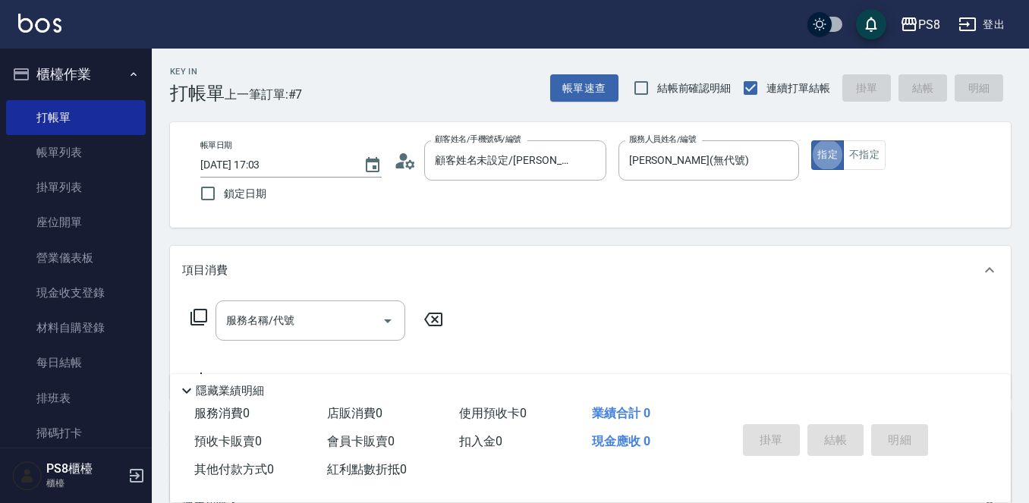
drag, startPoint x: 736, startPoint y: 169, endPoint x: 326, endPoint y: 169, distance: 410.7
click at [377, 170] on div "帳單日期 [DATE] 17:03 鎖定日期 顧客姓名/手機號碼/編號 顧客姓名未設定/[PERSON_NAME]0903659309/0903659309 …" at bounding box center [590, 174] width 805 height 69
drag, startPoint x: 714, startPoint y: 168, endPoint x: 456, endPoint y: 168, distance: 257.4
click at [457, 168] on div "帳單日期 [DATE] 17:03 鎖定日期 顧客姓名/手機號碼/編號 顧客姓名未設定/[PERSON_NAME]0903659309/0903659309 …" at bounding box center [590, 174] width 805 height 69
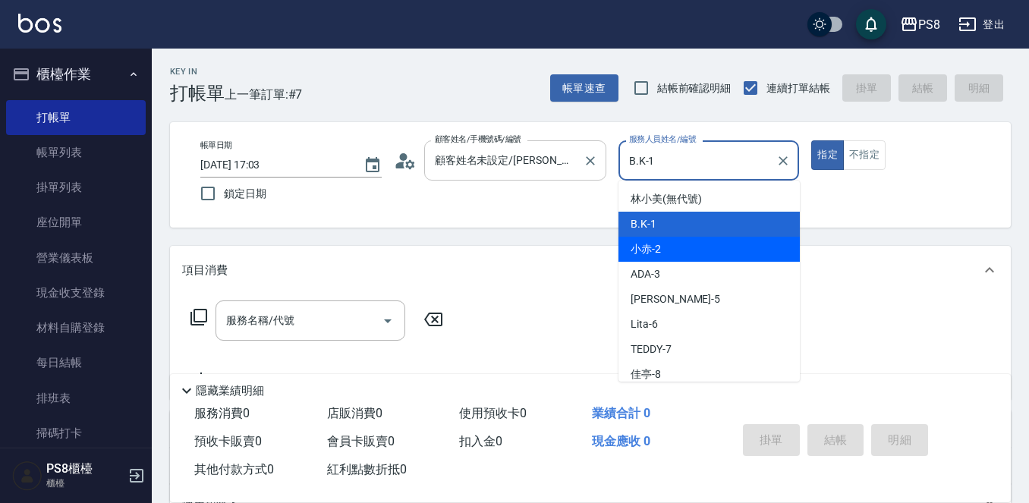
type input "小赤-2"
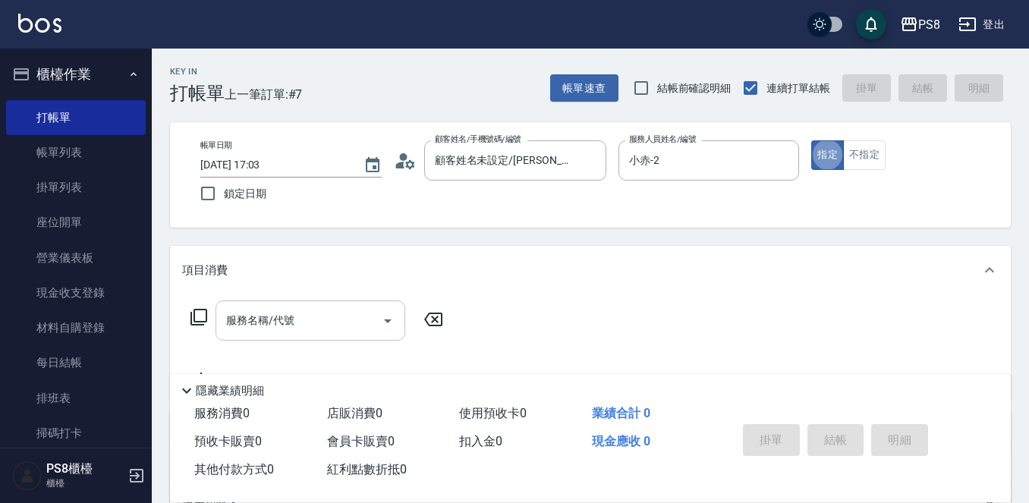
click at [303, 307] on input "服務名稱/代號" at bounding box center [298, 320] width 153 height 27
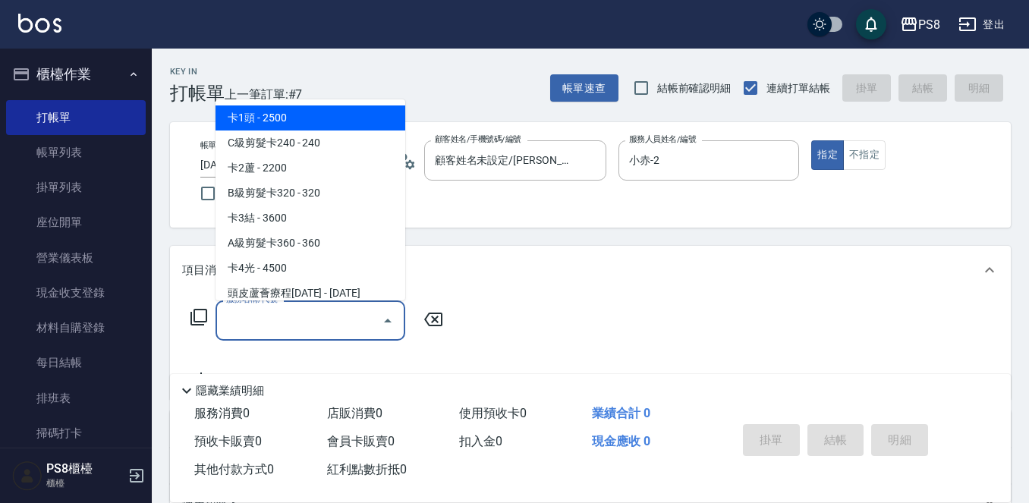
click at [295, 317] on input "服務名稱/代號" at bounding box center [298, 320] width 153 height 27
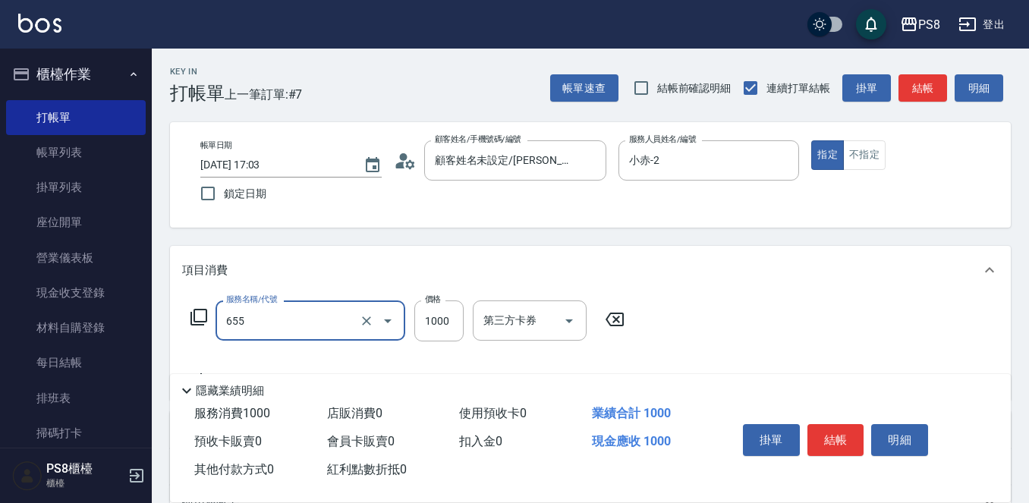
type input "拆接(655)"
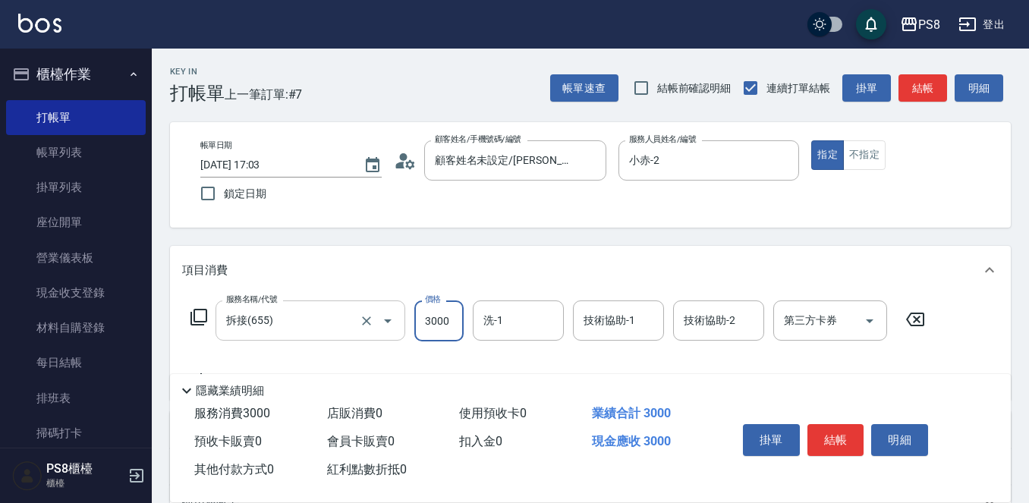
type input "3000"
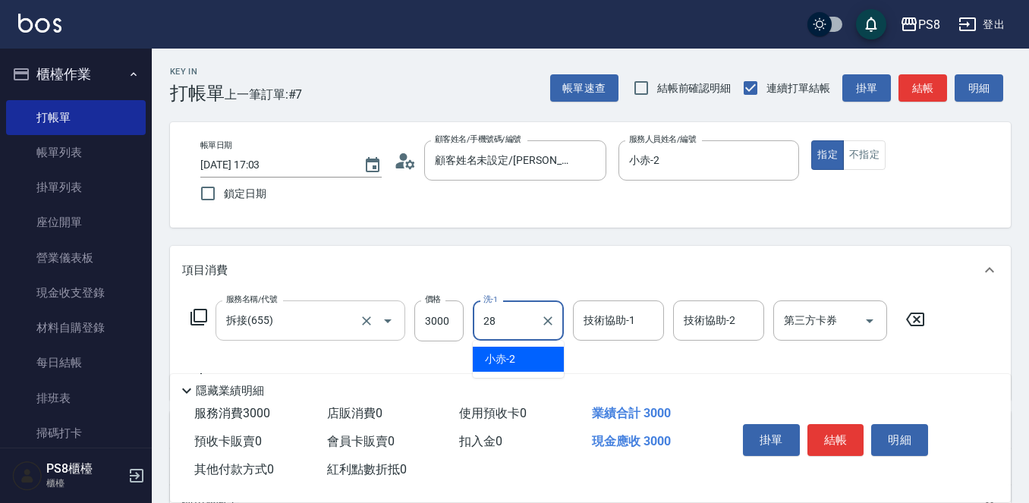
type input "[PERSON_NAME]-28"
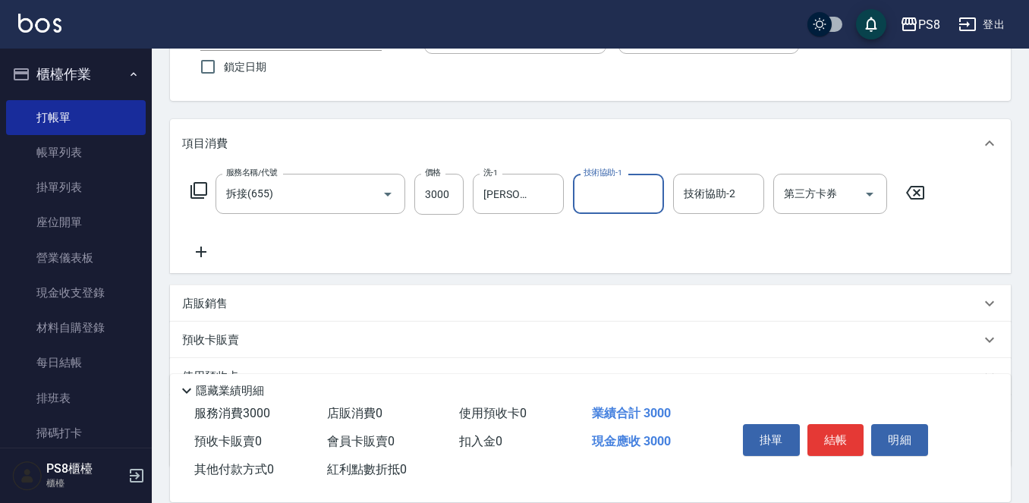
scroll to position [152, 0]
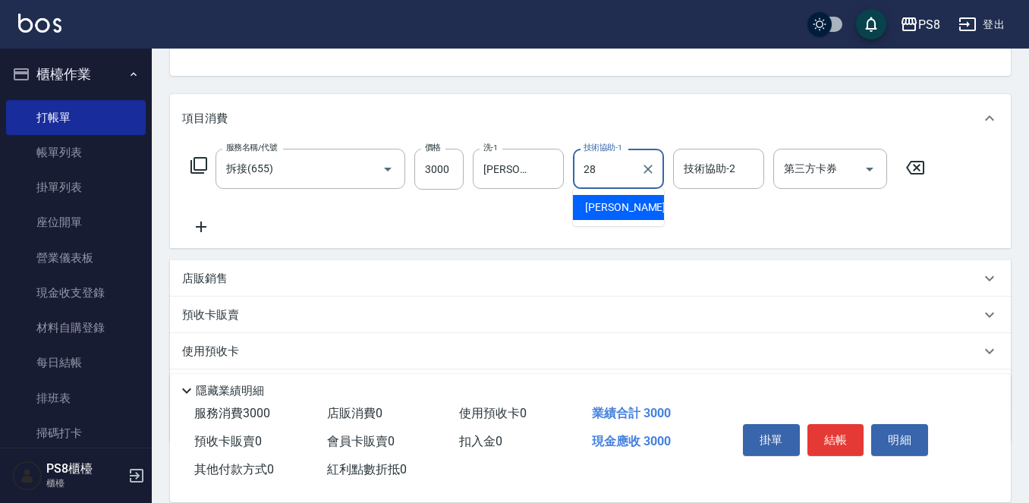
type input "[PERSON_NAME]-28"
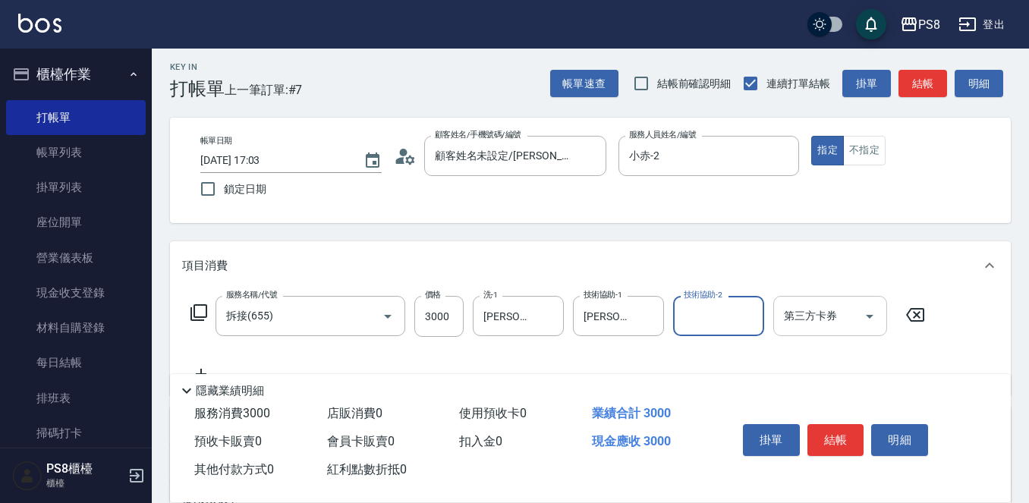
scroll to position [0, 0]
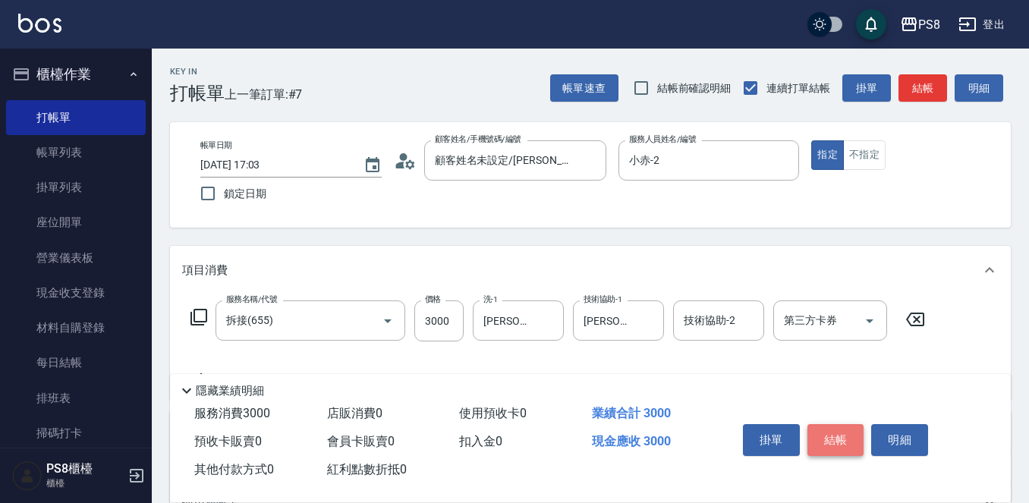
click at [825, 429] on button "結帳" at bounding box center [836, 440] width 57 height 32
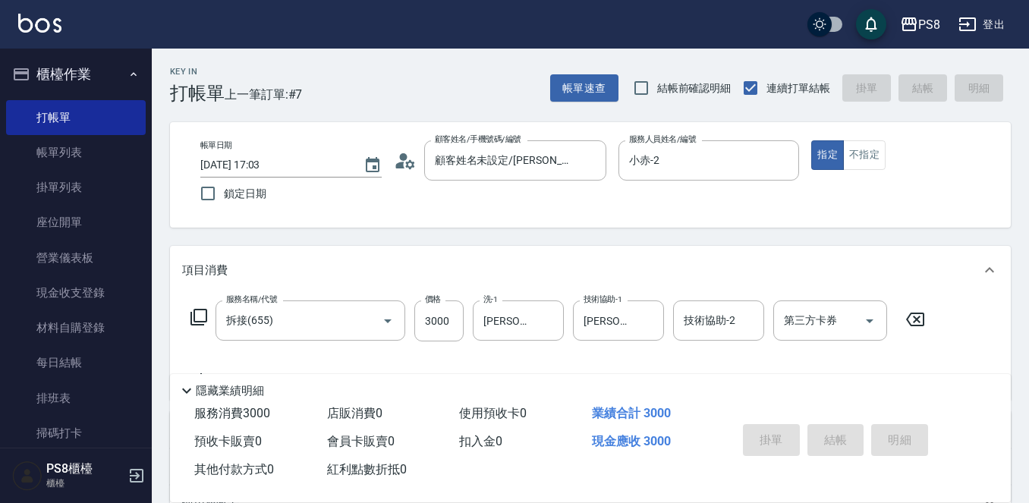
type input "[DATE] 17:08"
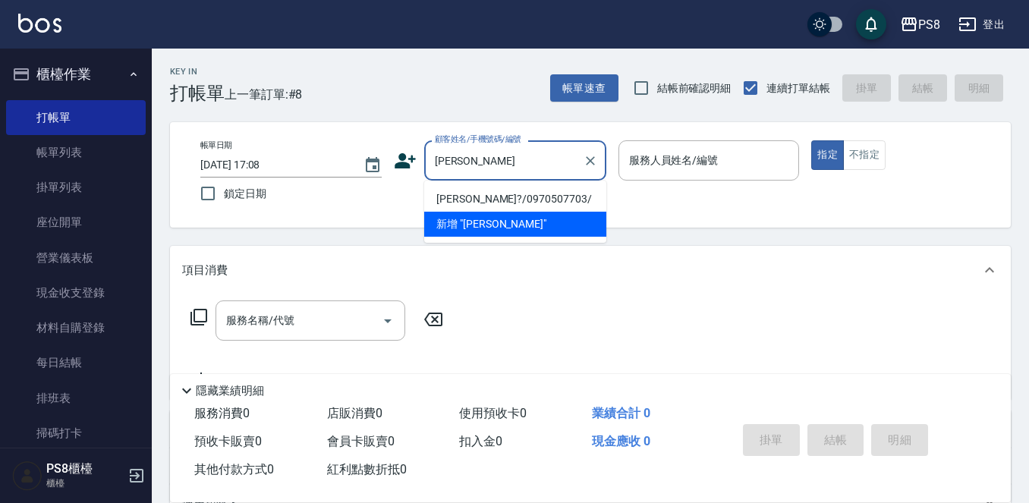
click at [492, 198] on li "[PERSON_NAME]?/0970507703/" at bounding box center [515, 199] width 182 height 25
type input "[PERSON_NAME]?/0970507703/"
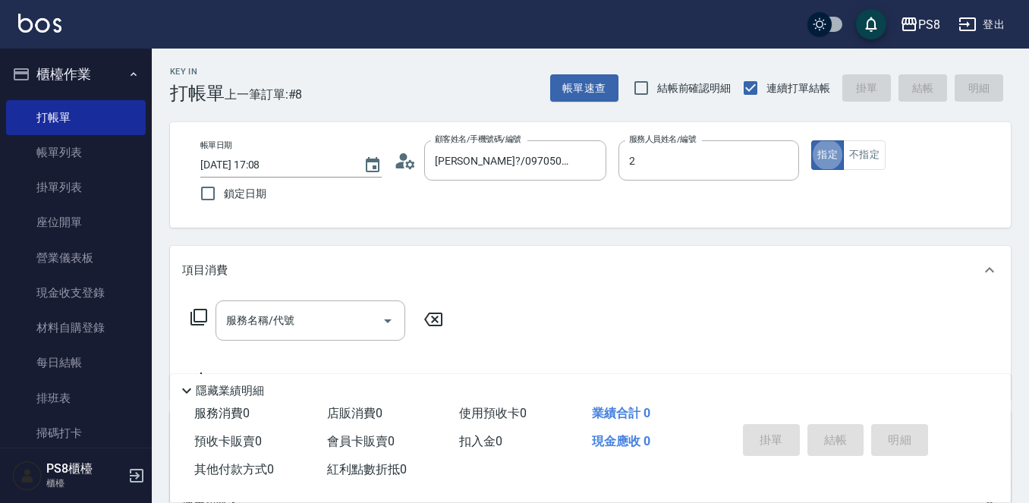
type input "小赤-2"
click at [329, 324] on input "服務名稱/代號" at bounding box center [298, 320] width 153 height 27
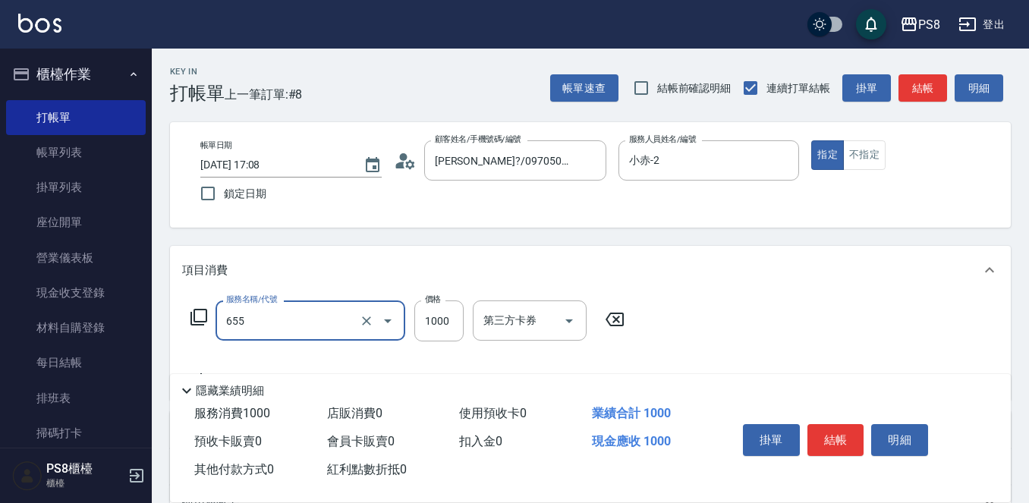
type input "拆接(655)"
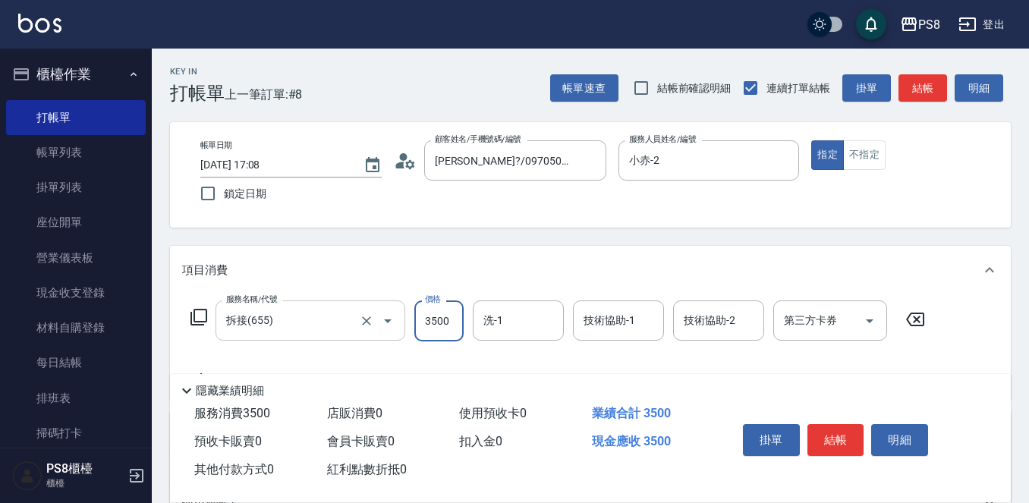
type input "3500"
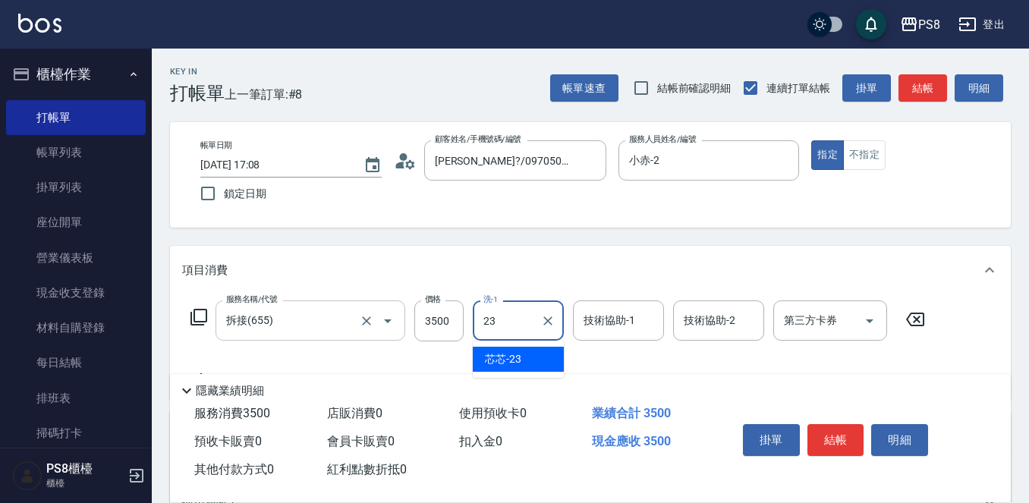
type input "芯芯-23"
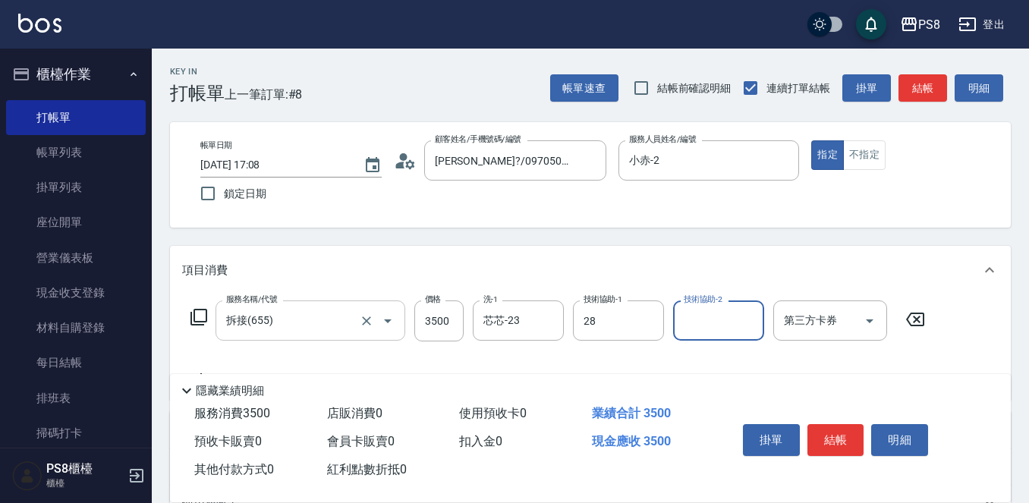
type input "[PERSON_NAME]-28"
click at [840, 428] on button "結帳" at bounding box center [836, 440] width 57 height 32
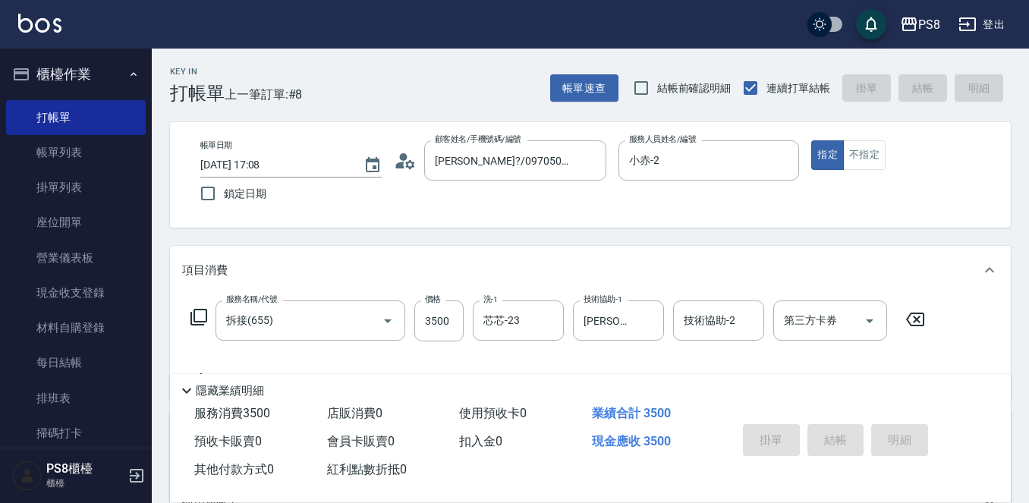
type input "[DATE] 17:09"
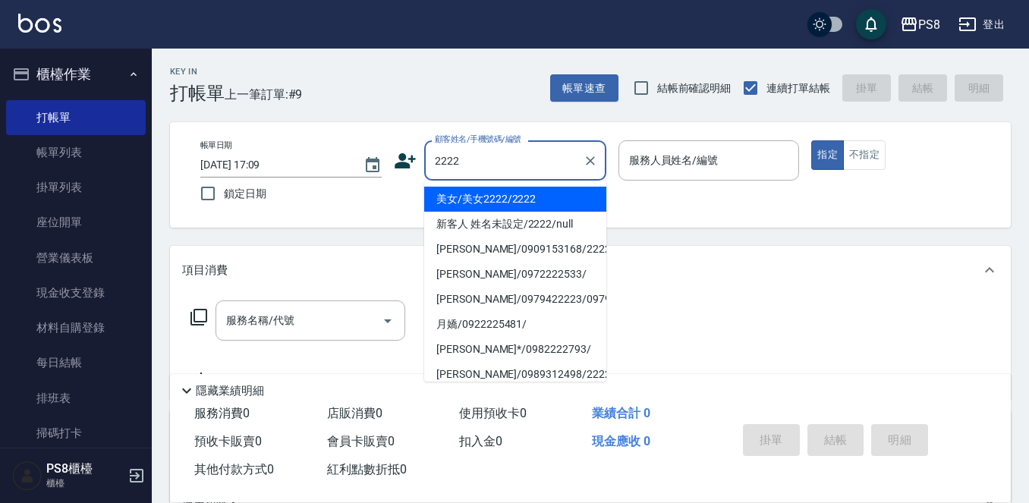
click at [486, 199] on li "美女/美女2222/2222" at bounding box center [515, 199] width 182 height 25
type input "美女/美女2222/2222"
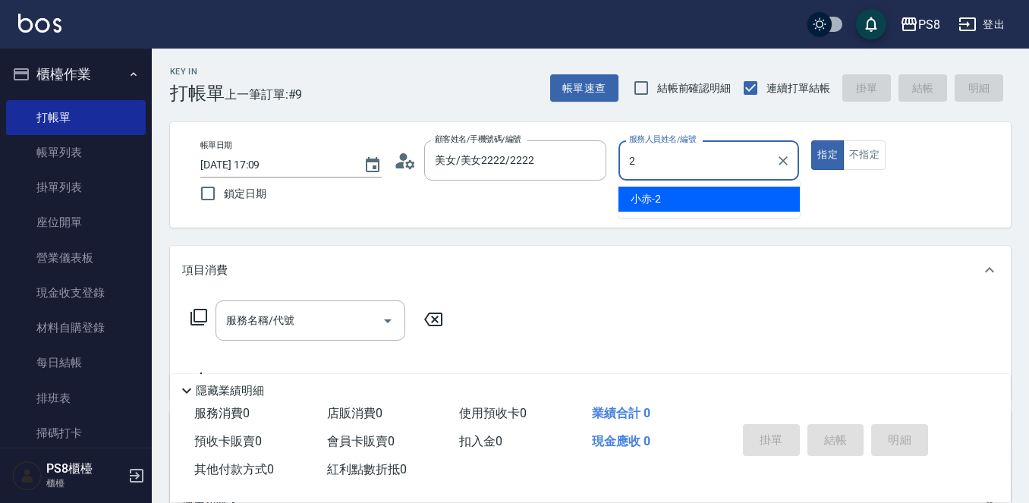
type input "小赤-2"
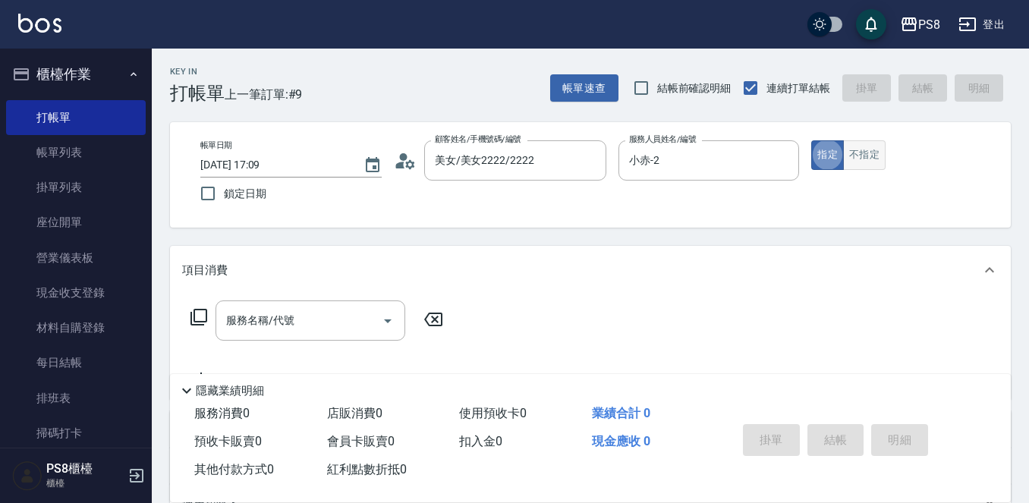
click at [862, 160] on button "不指定" at bounding box center [864, 155] width 43 height 30
click at [284, 332] on input "服務名稱/代號" at bounding box center [298, 320] width 153 height 27
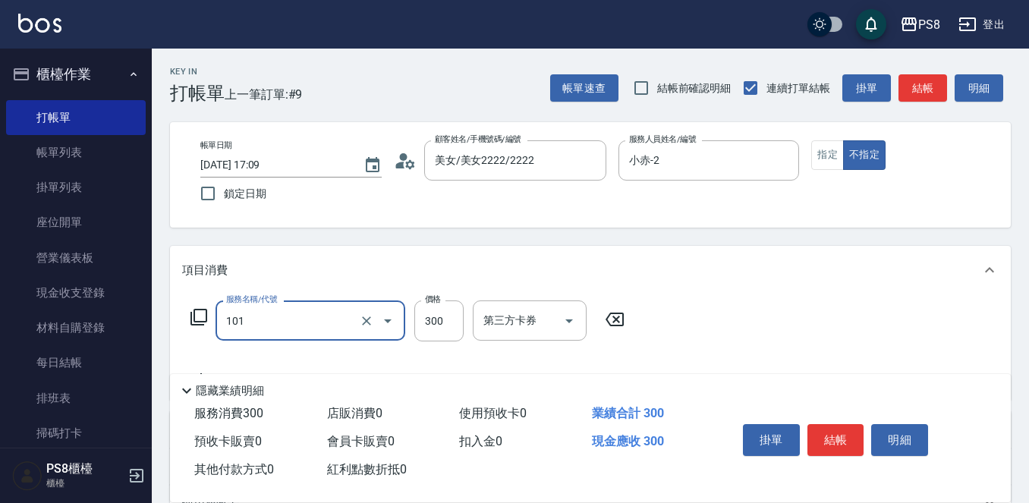
type input "洗髮(101)"
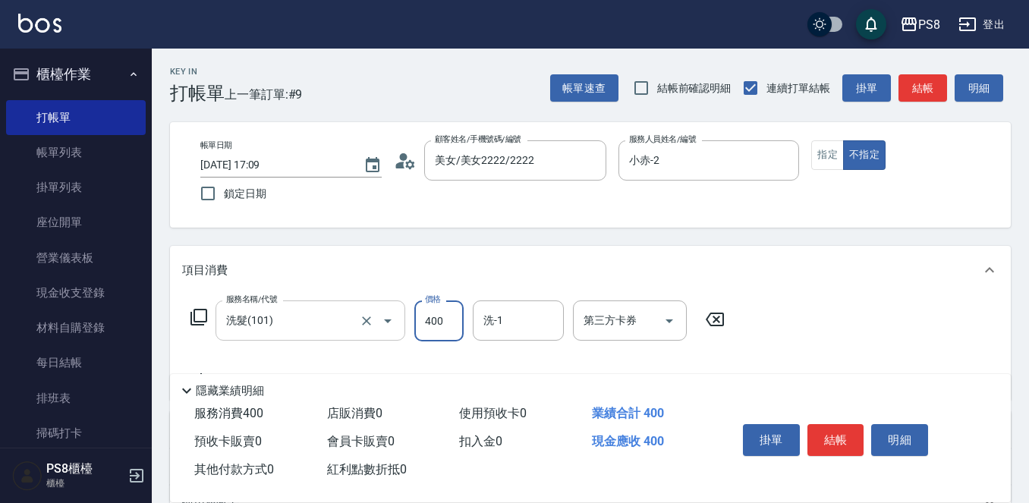
type input "400"
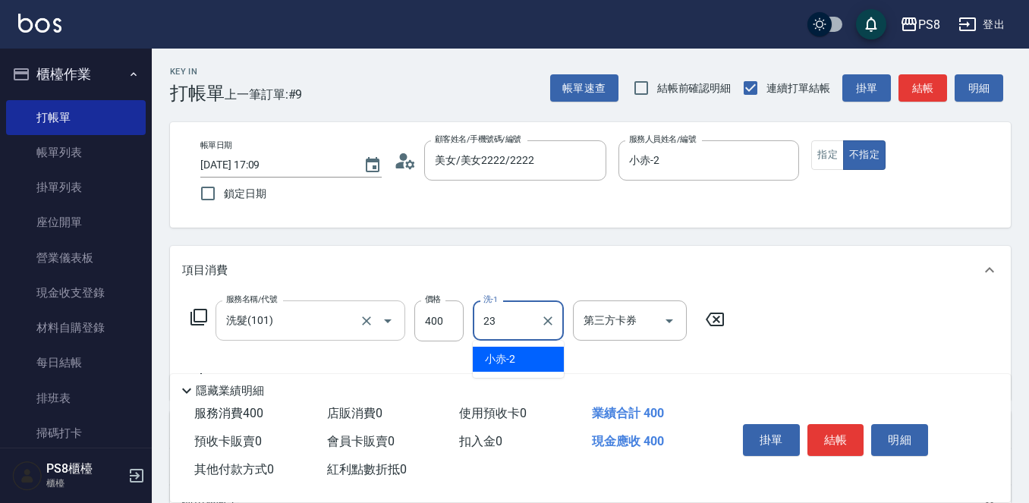
type input "芯芯-23"
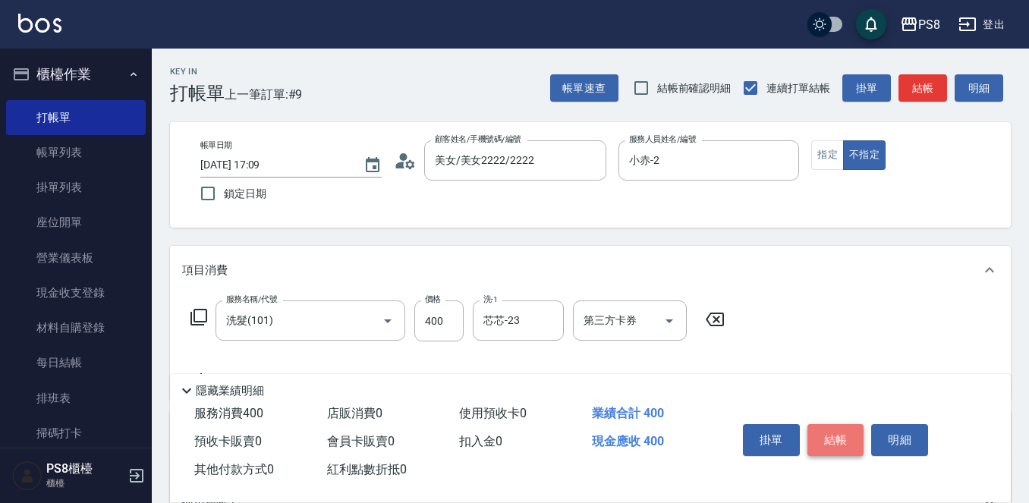
click at [827, 434] on button "結帳" at bounding box center [836, 440] width 57 height 32
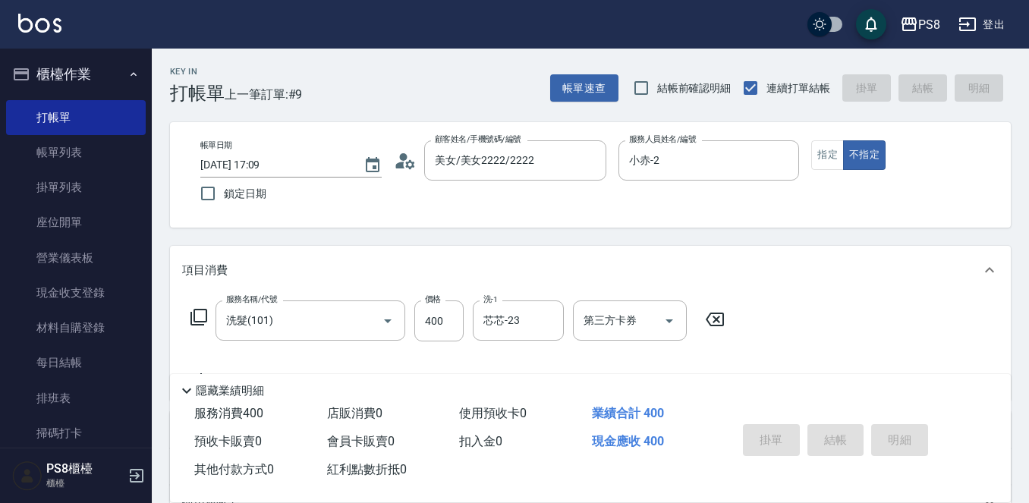
type input "[DATE] 17:10"
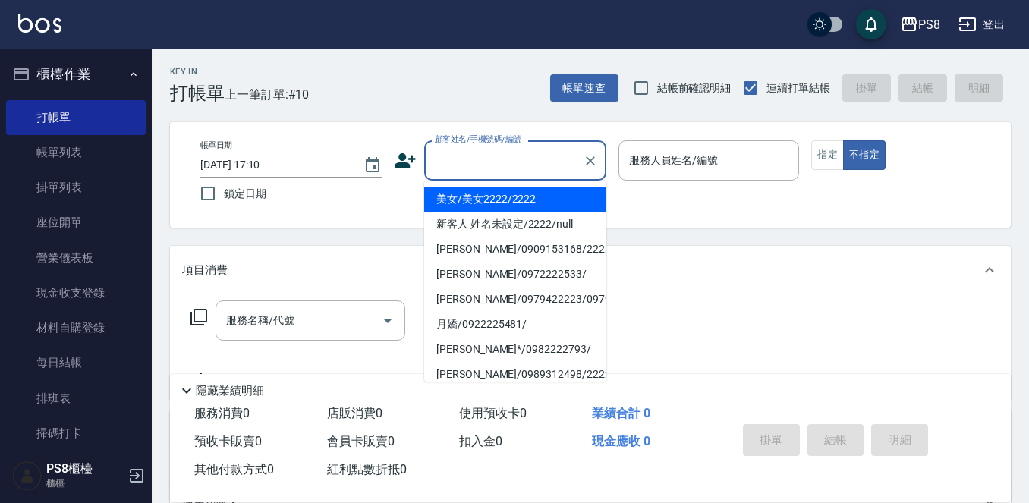
click at [463, 157] on input "顧客姓名/手機號碼/編號" at bounding box center [504, 160] width 146 height 27
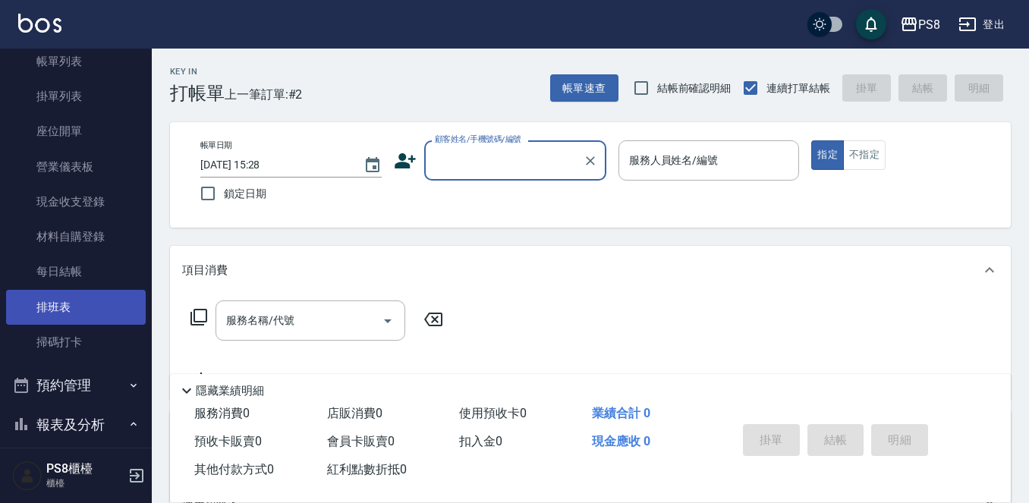
scroll to position [304, 0]
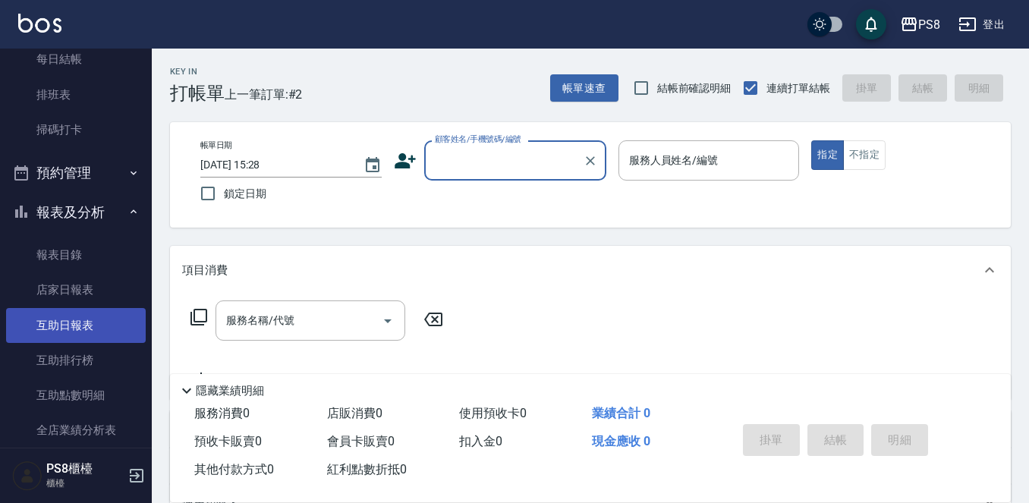
click at [70, 320] on link "互助日報表" at bounding box center [76, 325] width 140 height 35
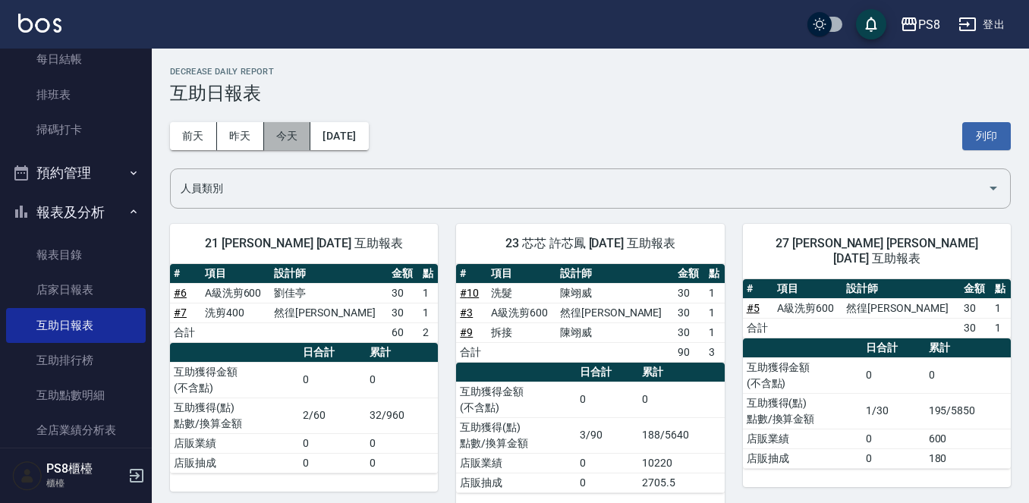
drag, startPoint x: 281, startPoint y: 128, endPoint x: 294, endPoint y: 132, distance: 13.7
click at [282, 128] on button "今天" at bounding box center [287, 136] width 47 height 28
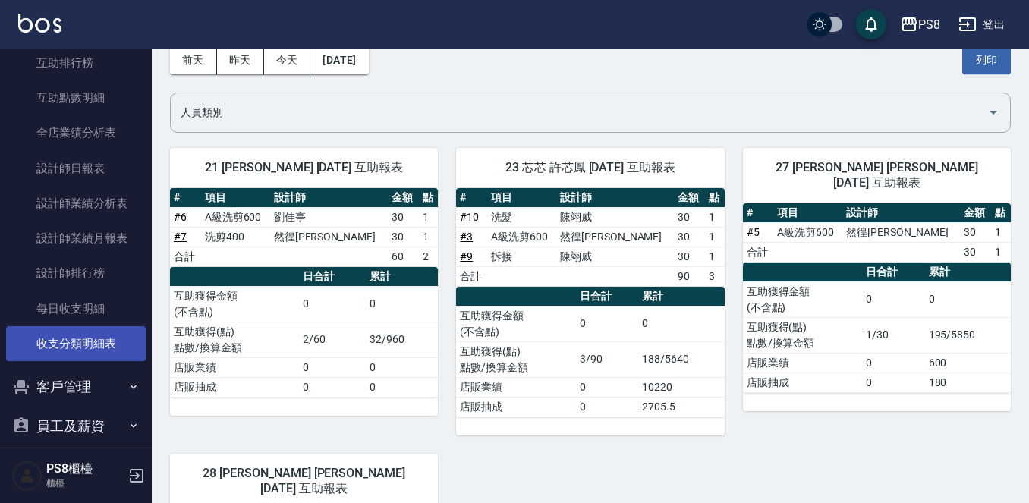
scroll to position [607, 0]
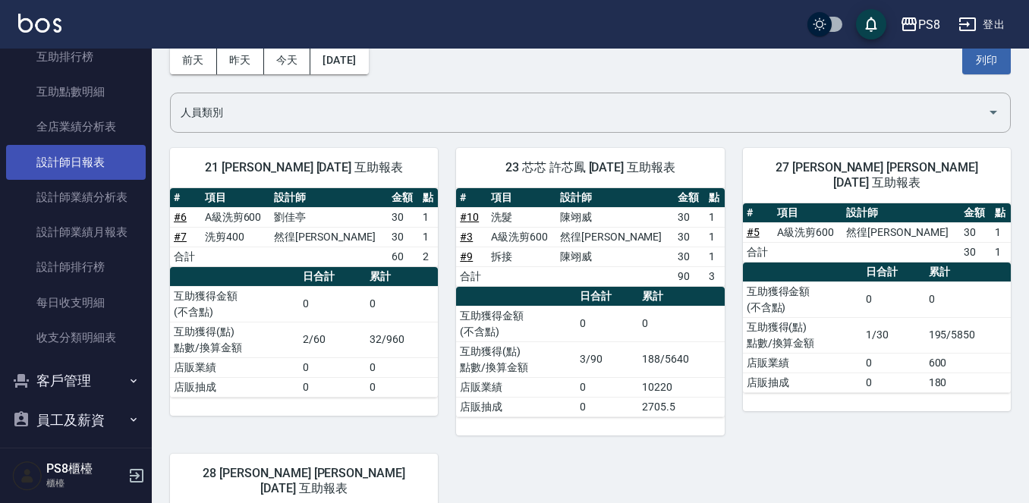
click at [105, 172] on link "設計師日報表" at bounding box center [76, 162] width 140 height 35
